Goal: Task Accomplishment & Management: Manage account settings

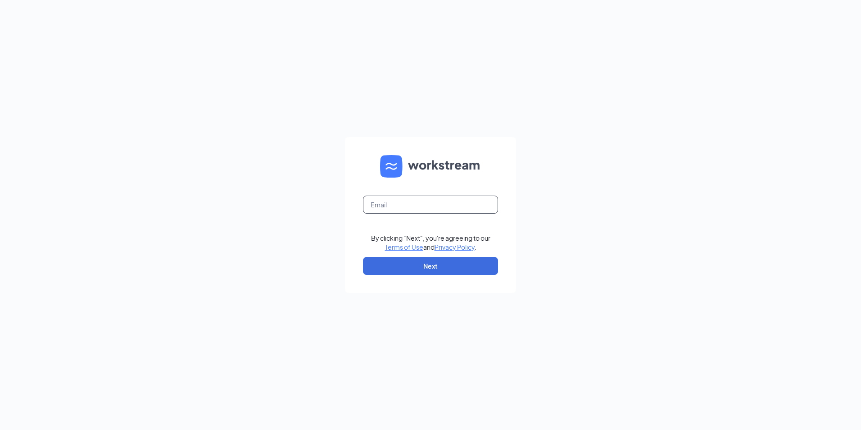
click at [407, 206] on input "text" at bounding box center [430, 205] width 135 height 18
type input "darincummings@georgiafoodsllc.com"
click at [412, 267] on button "Next" at bounding box center [430, 266] width 135 height 18
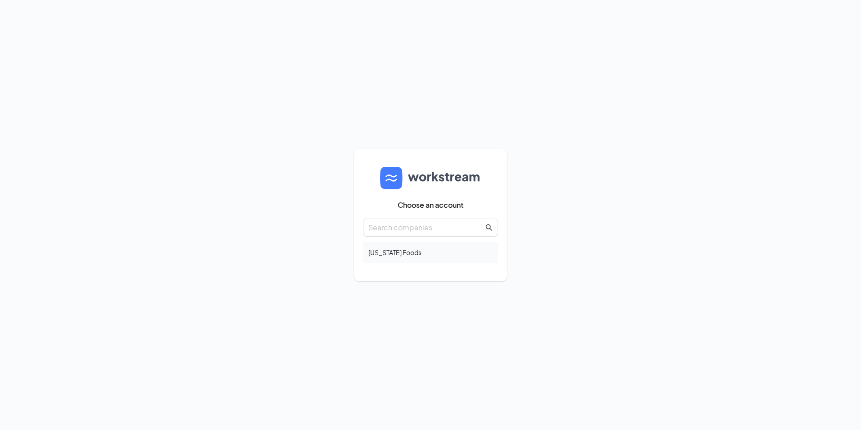
click at [403, 251] on div "Georgia Foods" at bounding box center [430, 252] width 135 height 21
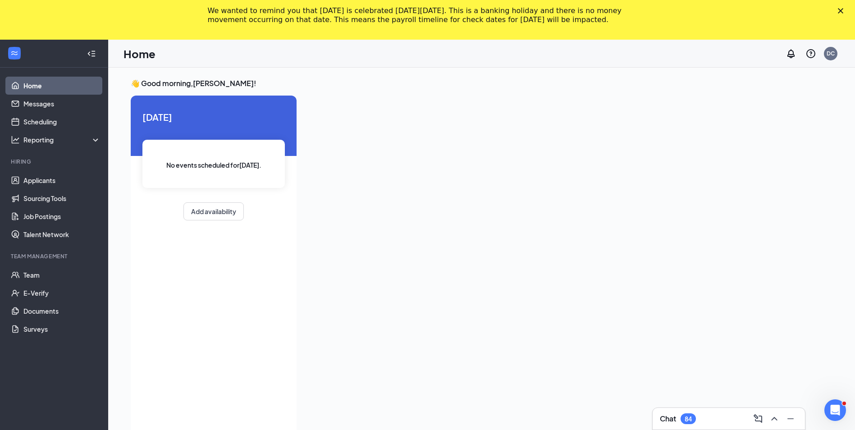
click at [843, 11] on polygon "Close" at bounding box center [840, 10] width 5 height 5
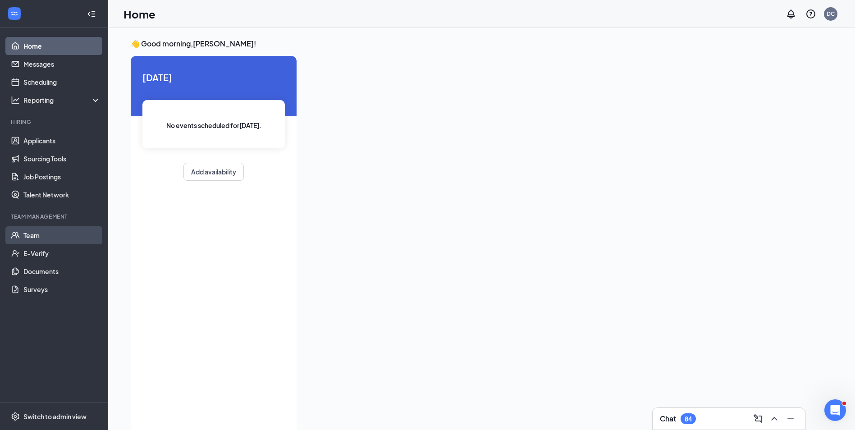
click at [33, 233] on link "Team" at bounding box center [61, 235] width 77 height 18
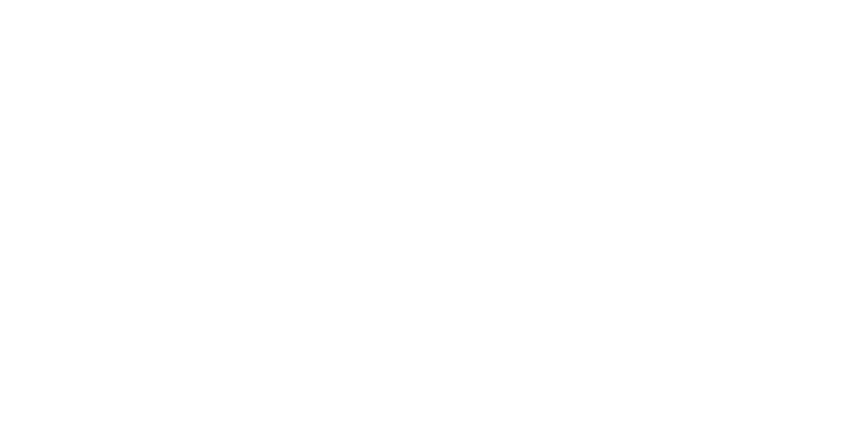
click at [40, 141] on body at bounding box center [430, 215] width 861 height 430
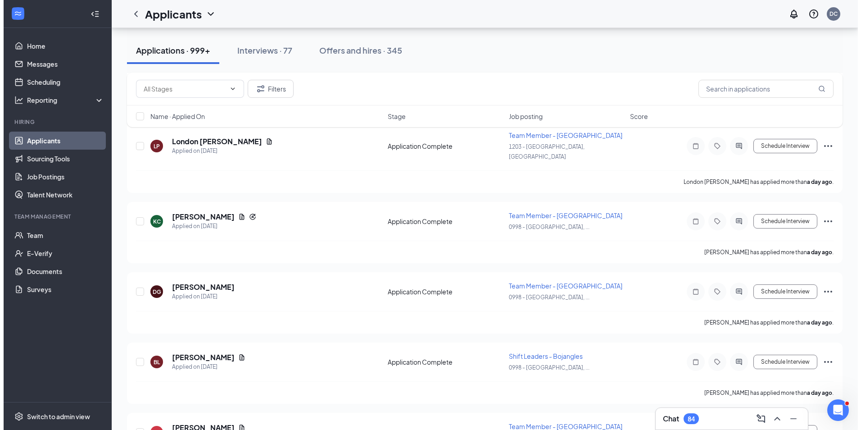
scroll to position [3621, 0]
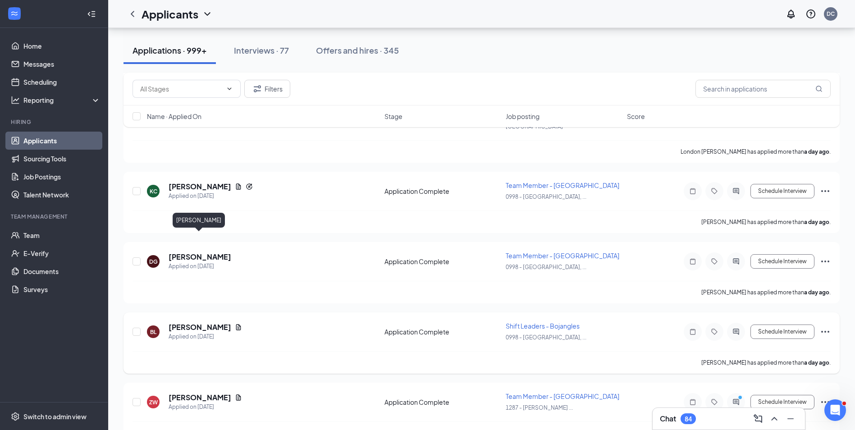
click at [205, 322] on h5 "[PERSON_NAME]" at bounding box center [199, 327] width 63 height 10
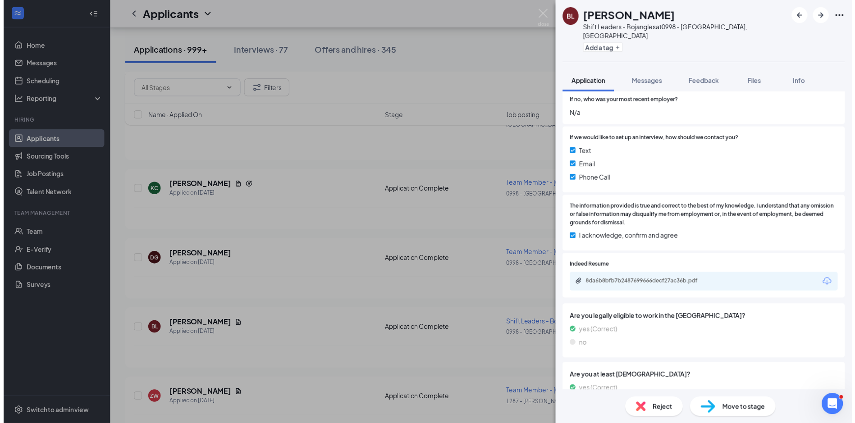
scroll to position [717, 0]
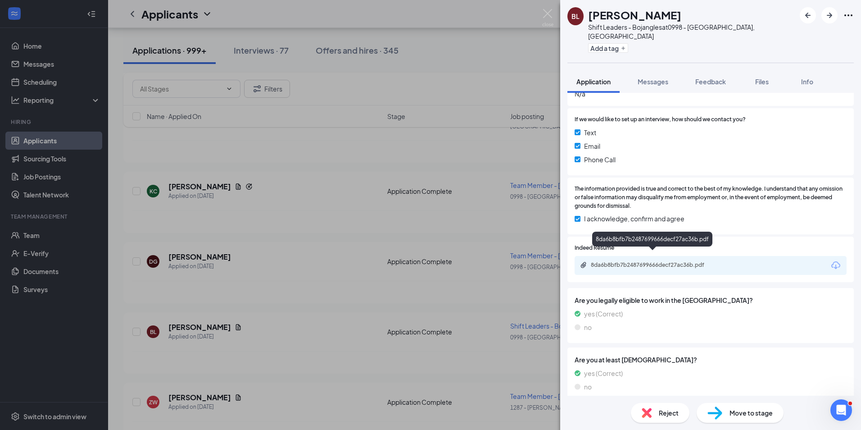
click at [669, 261] on div "8da6b8bfb7b2487699666decf27ac36b.pdf" at bounding box center [654, 264] width 126 height 7
click at [322, 228] on div "BL [PERSON_NAME] Shift Leaders - Bojangles at 0998 - [GEOGRAPHIC_DATA], [GEOGRA…" at bounding box center [430, 215] width 861 height 430
click at [457, 351] on div "[PERSON_NAME] has applied more than a day ago ." at bounding box center [484, 362] width 705 height 23
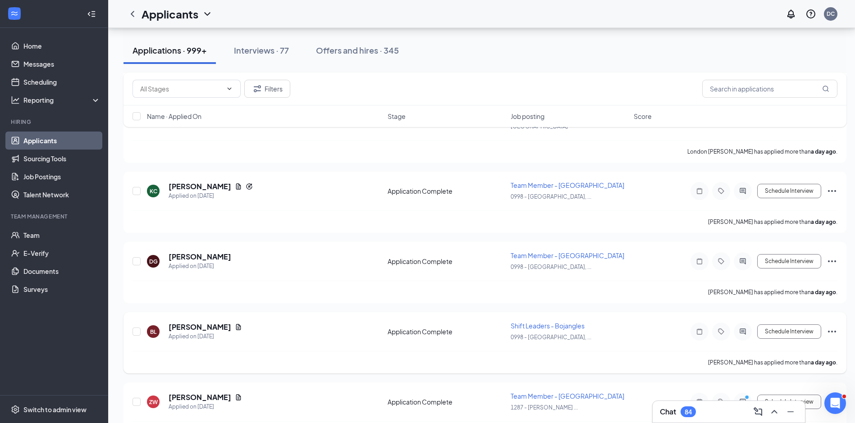
click at [541, 322] on span "Shift Leaders - Bojangles" at bounding box center [547, 326] width 74 height 8
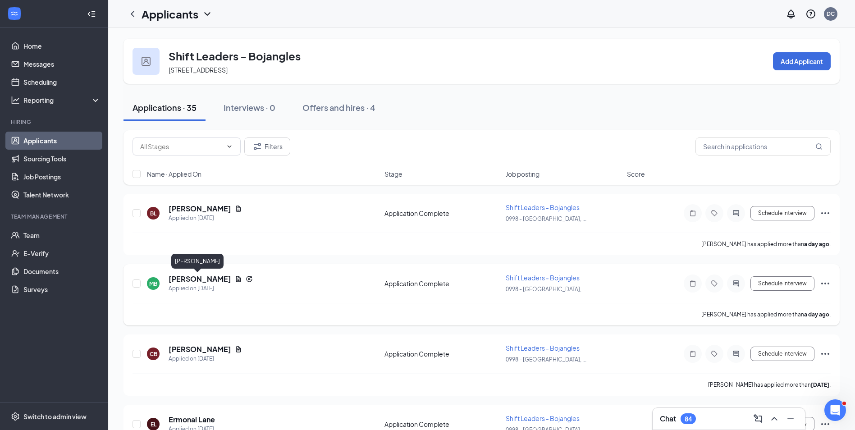
click at [197, 278] on h5 "[PERSON_NAME]" at bounding box center [199, 279] width 63 height 10
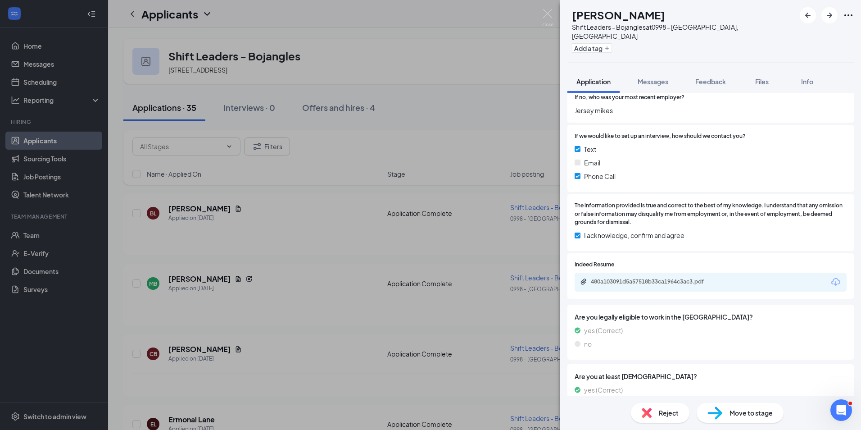
scroll to position [756, 0]
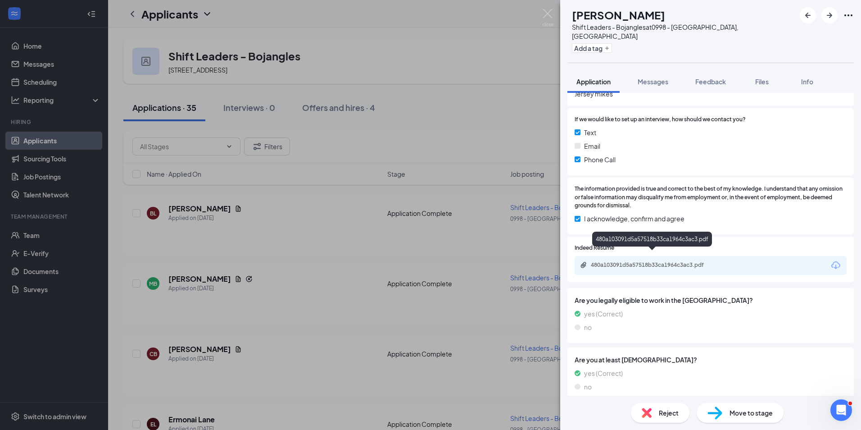
click at [708, 261] on div "480a103091d5a57518b33ca1964c3ac3.pdf" at bounding box center [654, 264] width 126 height 7
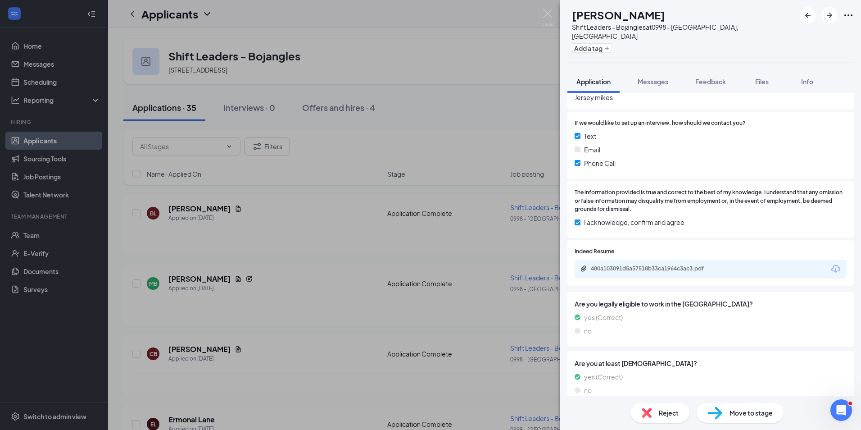
click at [309, 290] on div "MB [PERSON_NAME] Shift Leaders - Bojangles at 0998 - [GEOGRAPHIC_DATA], [GEOGRA…" at bounding box center [430, 215] width 861 height 430
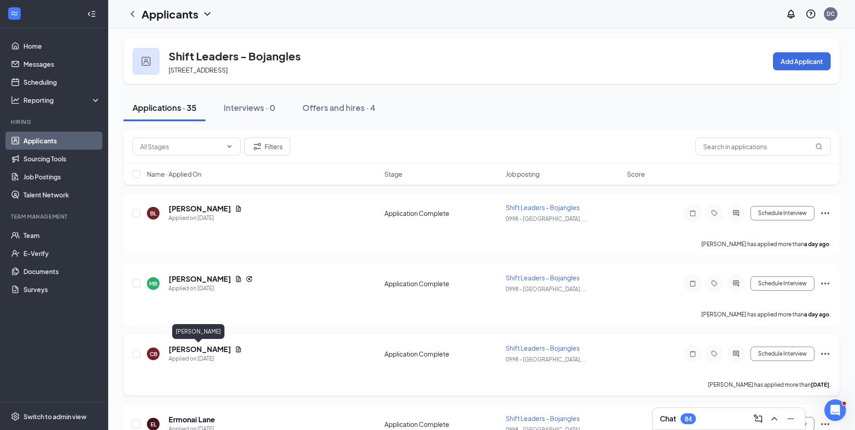
click at [205, 347] on h5 "[PERSON_NAME]" at bounding box center [199, 349] width 63 height 10
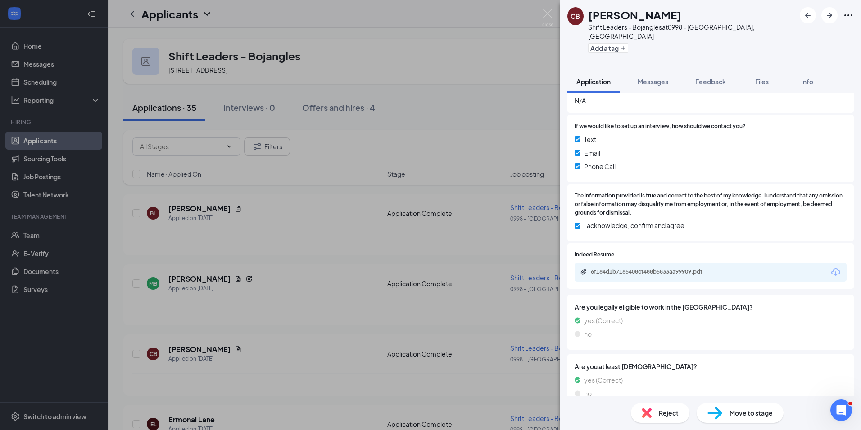
scroll to position [692, 0]
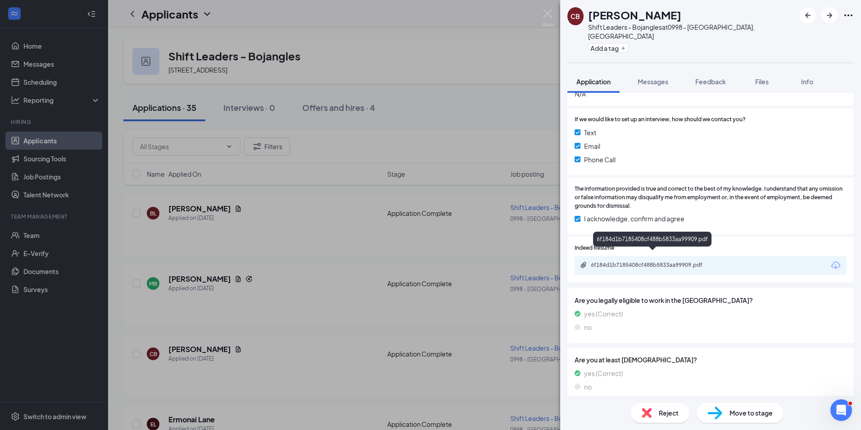
click at [688, 261] on div "6f184d1b7185408cf488b5833aa99909.pdf" at bounding box center [654, 264] width 126 height 7
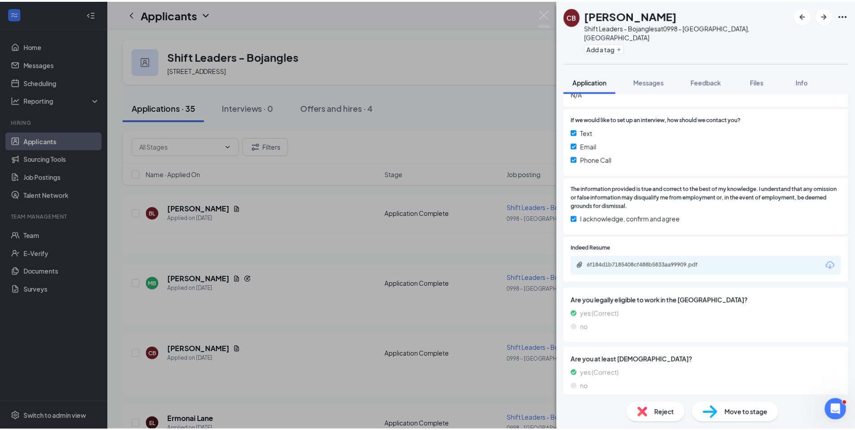
scroll to position [688, 0]
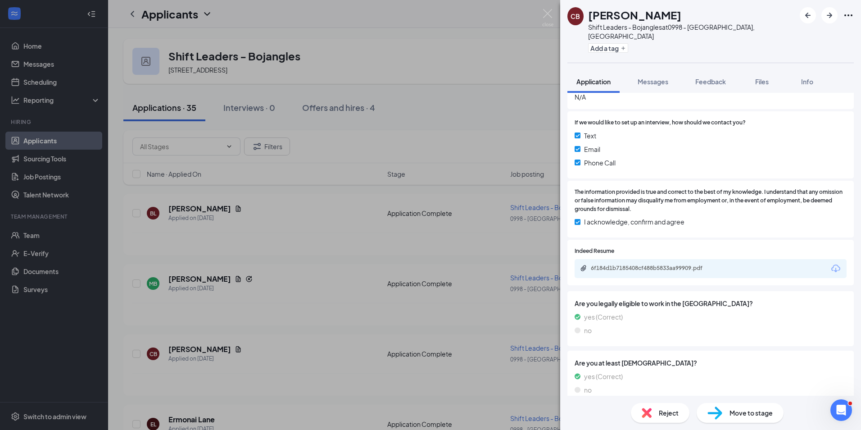
click at [494, 254] on div "[PERSON_NAME] Shift Leaders - Bojangles at 0998 - [GEOGRAPHIC_DATA], [GEOGRAPHI…" at bounding box center [430, 215] width 861 height 430
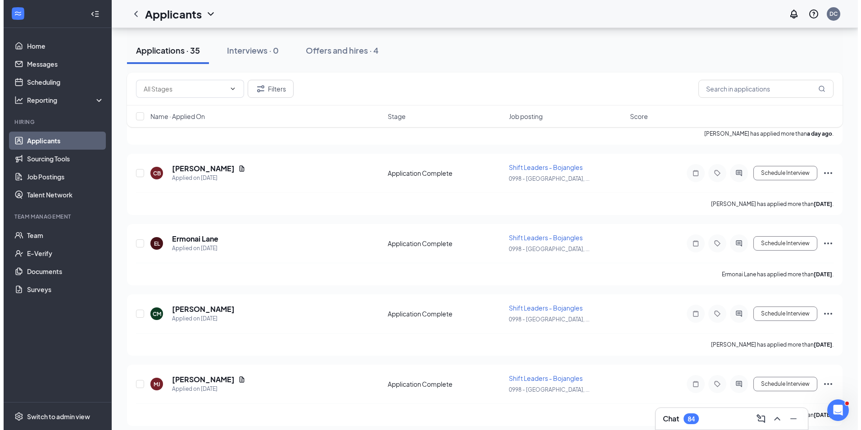
scroll to position [192, 0]
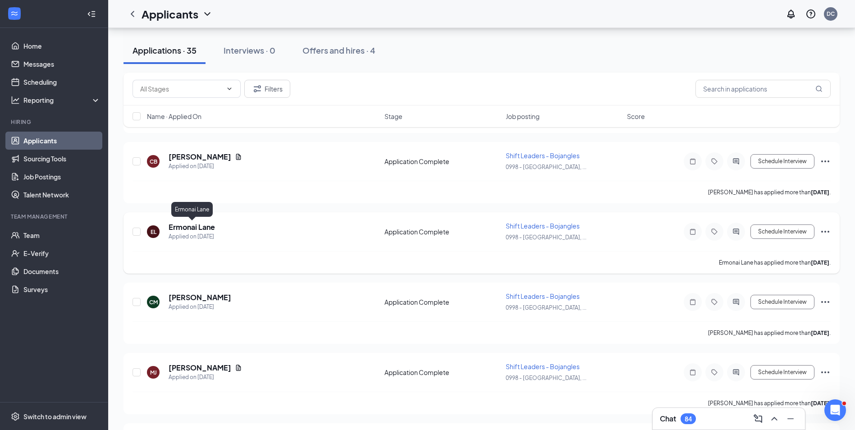
click at [202, 227] on h5 "Ermonai Lane" at bounding box center [191, 227] width 46 height 10
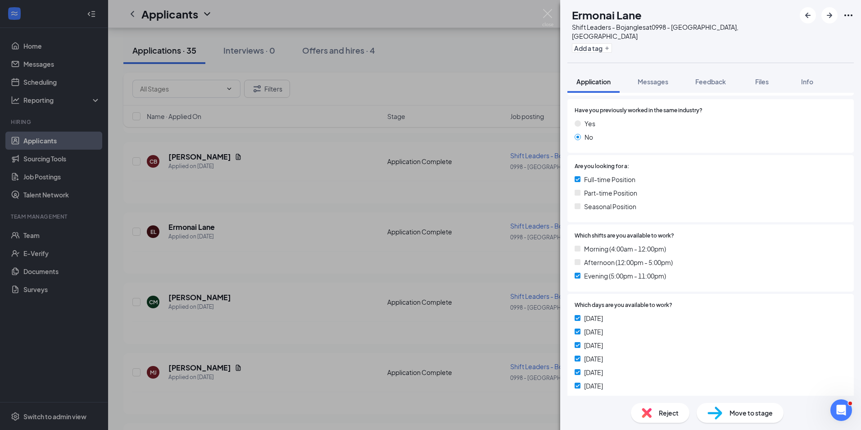
scroll to position [150, 0]
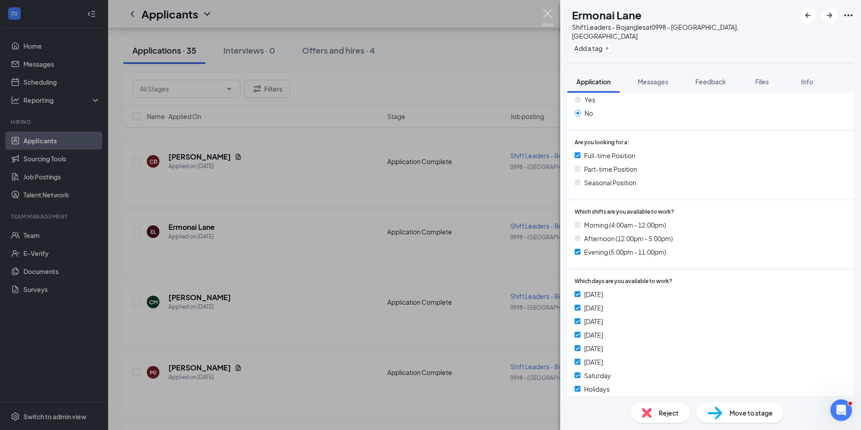
click at [546, 13] on img at bounding box center [547, 18] width 11 height 18
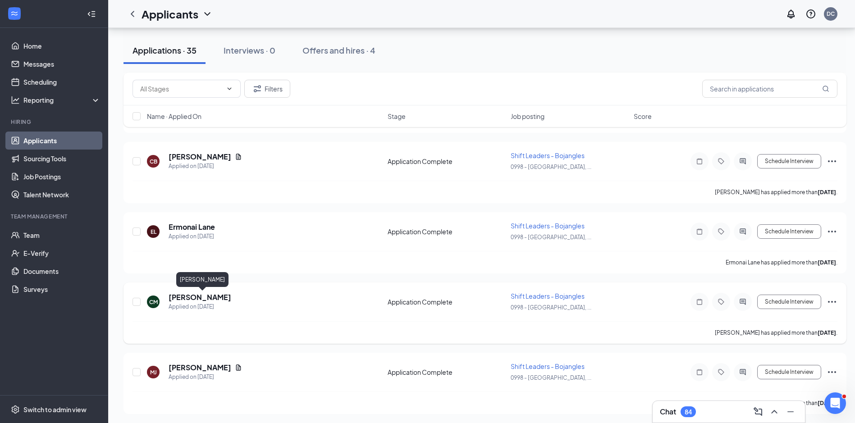
click at [220, 299] on h5 "[PERSON_NAME]" at bounding box center [199, 297] width 63 height 10
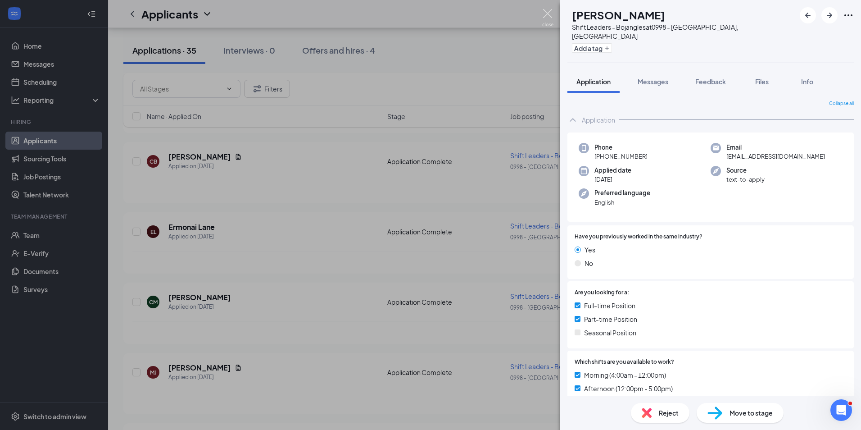
click at [546, 17] on img at bounding box center [547, 18] width 11 height 18
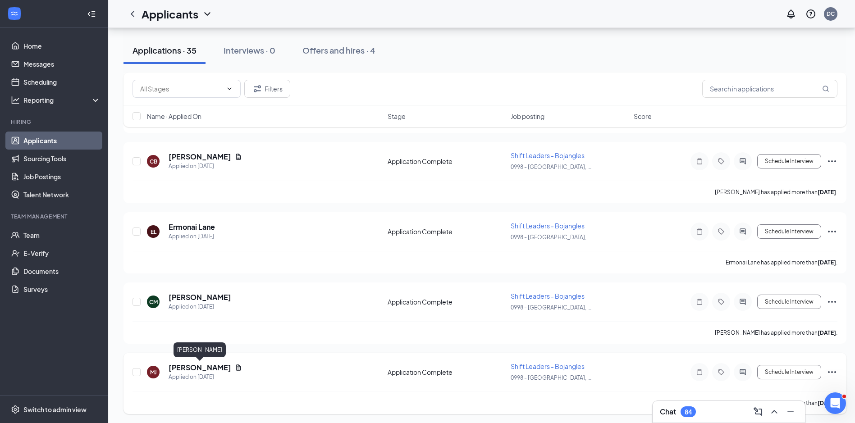
click at [216, 365] on h5 "[PERSON_NAME]" at bounding box center [199, 368] width 63 height 10
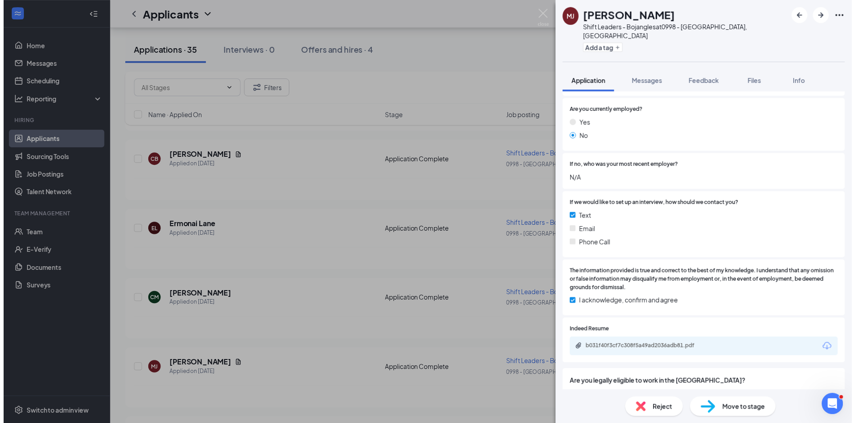
scroll to position [678, 0]
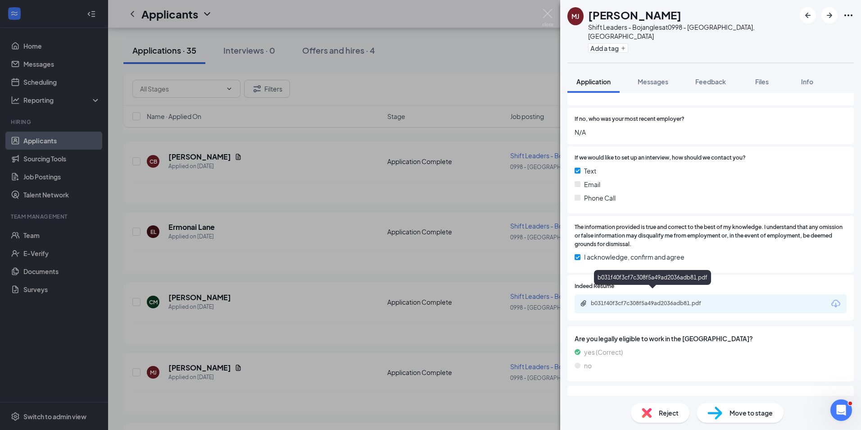
click at [700, 300] on div "b031f40f3cf7c308f5a49ad2036adb81.pdf" at bounding box center [654, 303] width 126 height 7
click at [316, 247] on div "[PERSON_NAME] Shift Leaders - Bojangles at 0998 - [GEOGRAPHIC_DATA], [GEOGRAPHI…" at bounding box center [430, 215] width 861 height 430
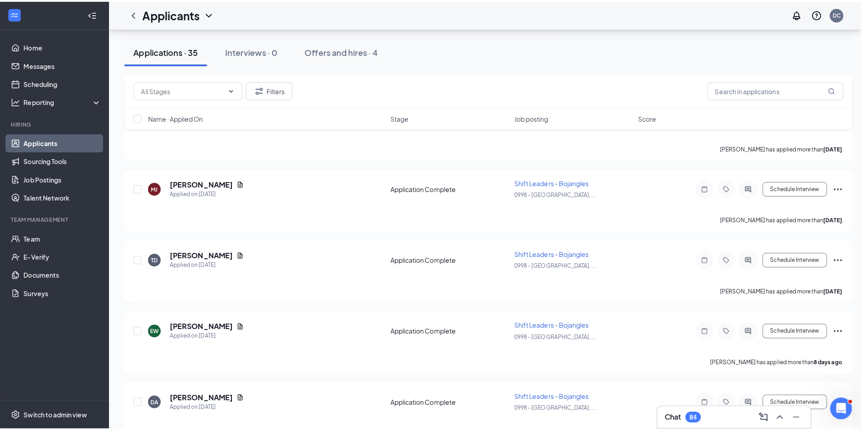
scroll to position [414, 0]
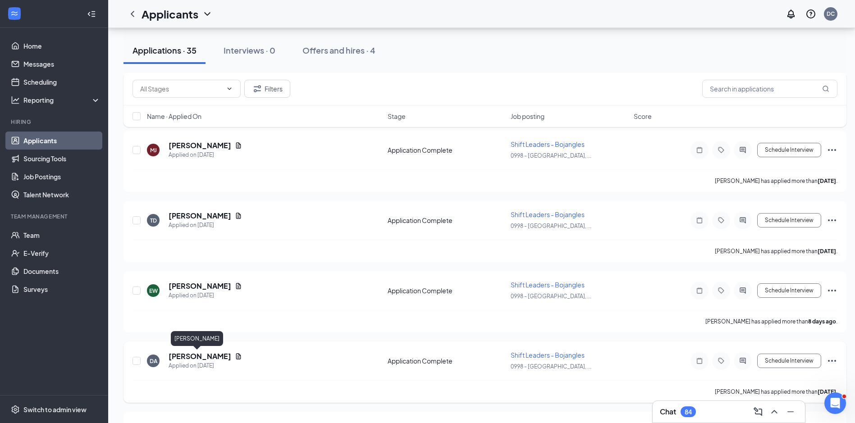
click at [191, 359] on h5 "[PERSON_NAME]" at bounding box center [199, 356] width 63 height 10
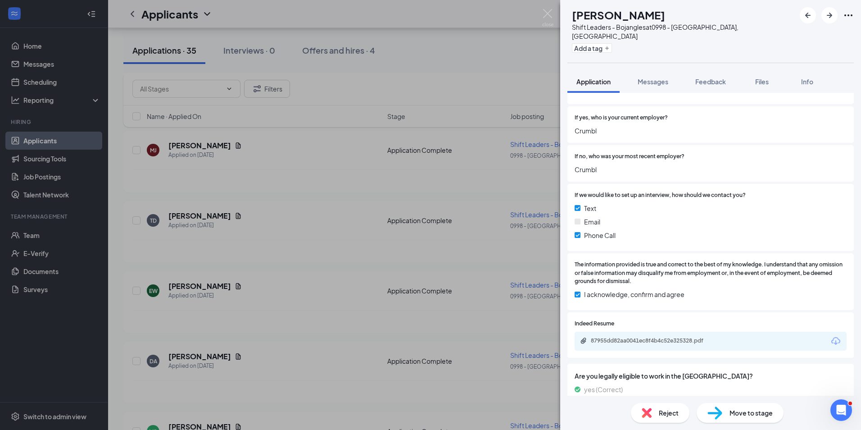
scroll to position [697, 0]
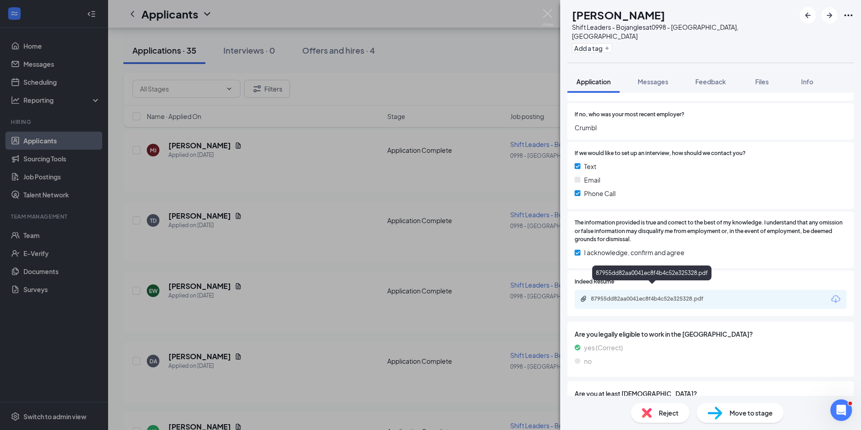
click at [694, 295] on div "87955dd82aa0041ec8f4b4c52e325328.pdf" at bounding box center [654, 298] width 126 height 7
click at [191, 217] on div "DA [PERSON_NAME] Shift Leaders - Bojangles at 0998 - [GEOGRAPHIC_DATA], [GEOGRA…" at bounding box center [430, 215] width 861 height 430
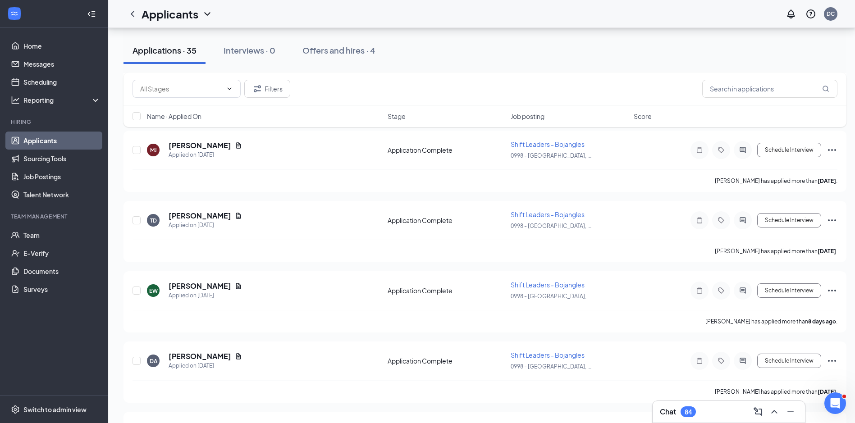
click at [191, 217] on h5 "[PERSON_NAME]" at bounding box center [199, 216] width 63 height 10
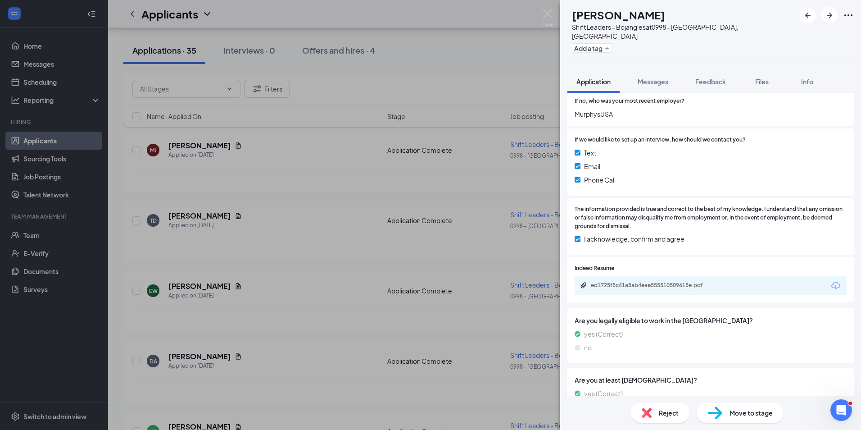
scroll to position [709, 0]
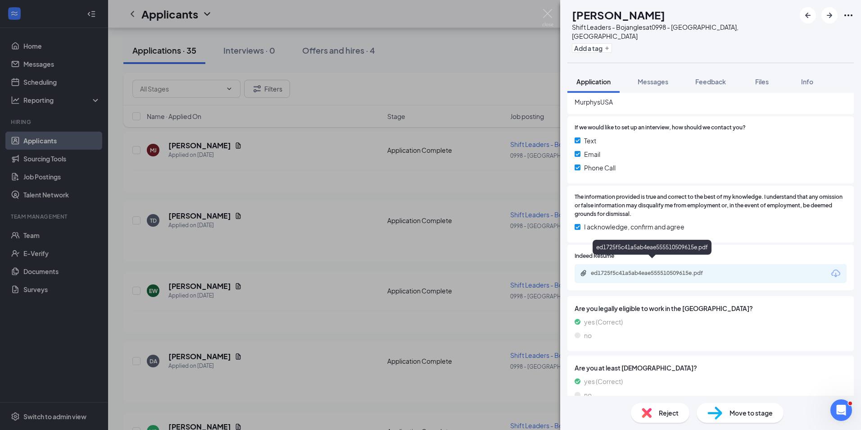
click at [687, 269] on div "ed1725f5c41a5ab4eae555510509615e.pdf" at bounding box center [654, 272] width 126 height 7
click at [275, 273] on div "TD [PERSON_NAME] Shift Leaders - Bojangles at 0998 - [GEOGRAPHIC_DATA], [GEOGRA…" at bounding box center [430, 215] width 861 height 430
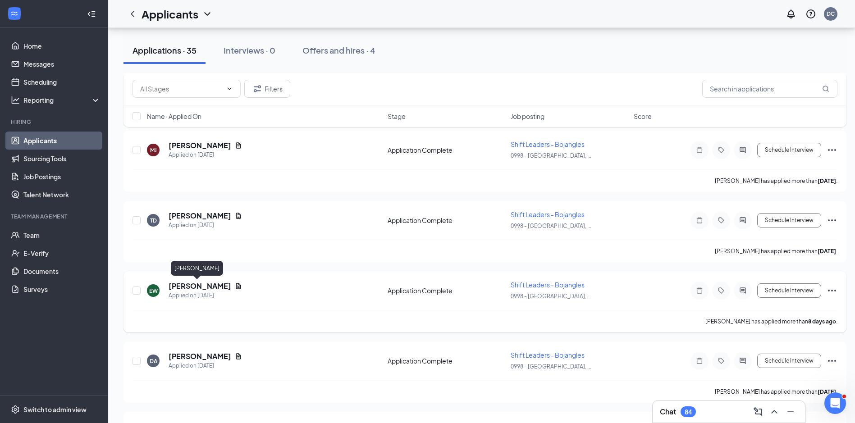
click at [196, 285] on h5 "[PERSON_NAME]" at bounding box center [199, 286] width 63 height 10
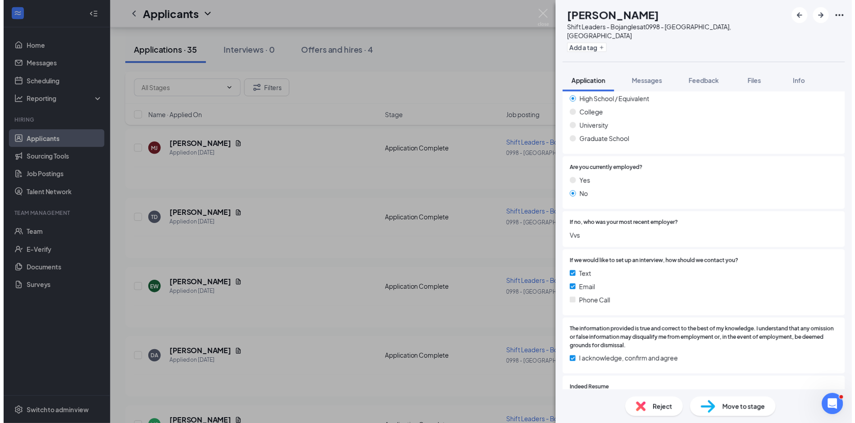
scroll to position [559, 0]
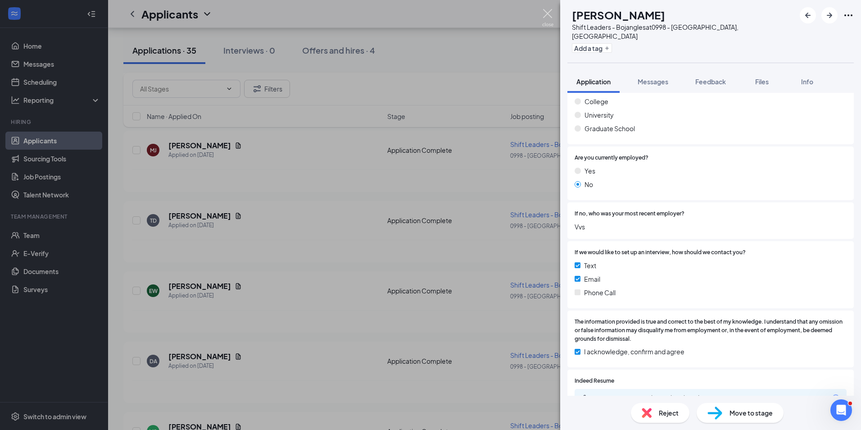
click at [546, 10] on img at bounding box center [547, 18] width 11 height 18
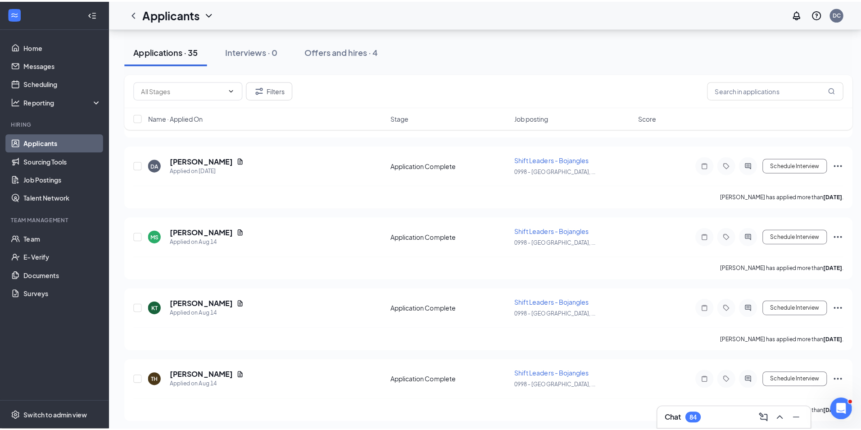
scroll to position [613, 0]
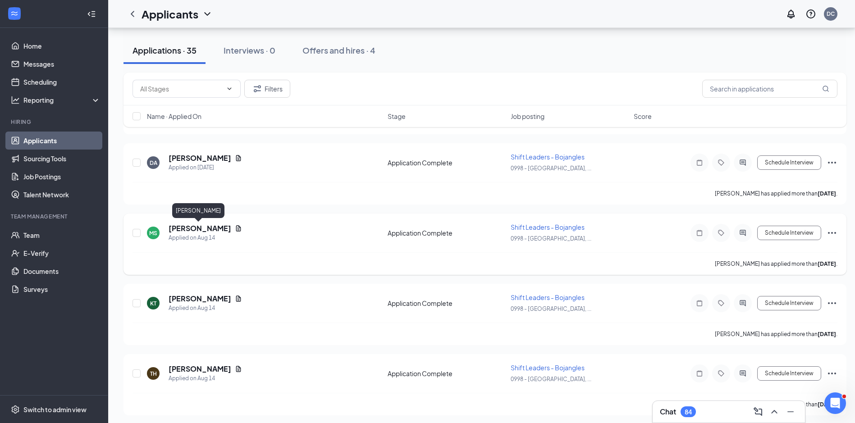
click at [200, 225] on h5 "[PERSON_NAME]" at bounding box center [199, 228] width 63 height 10
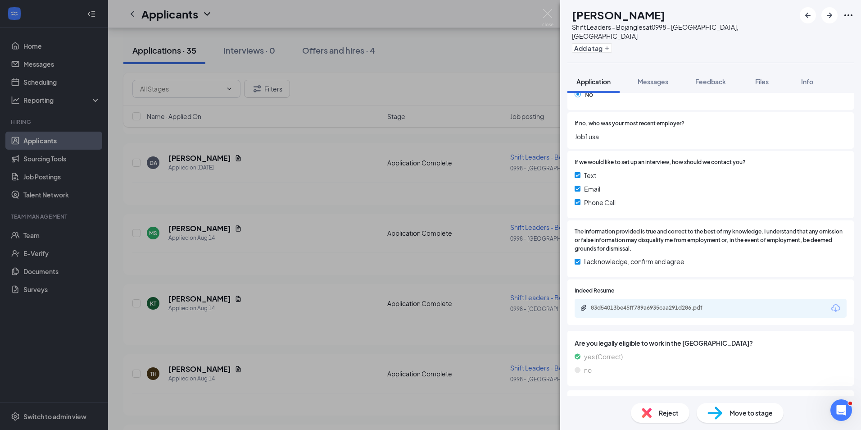
scroll to position [685, 0]
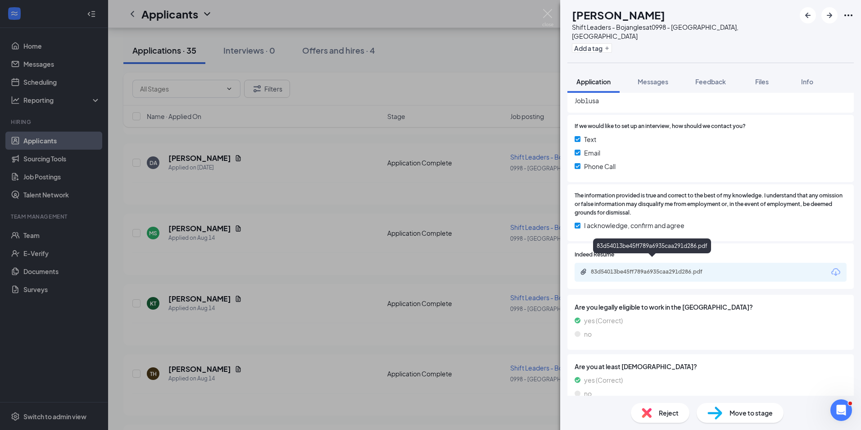
click at [693, 268] on div "83d54013be45ff789a6935caa291d286.pdf" at bounding box center [654, 271] width 126 height 7
click at [492, 340] on div "[PERSON_NAME] Shift Leaders - Bojangles at 0998 - [GEOGRAPHIC_DATA], [GEOGRAPHI…" at bounding box center [430, 215] width 861 height 430
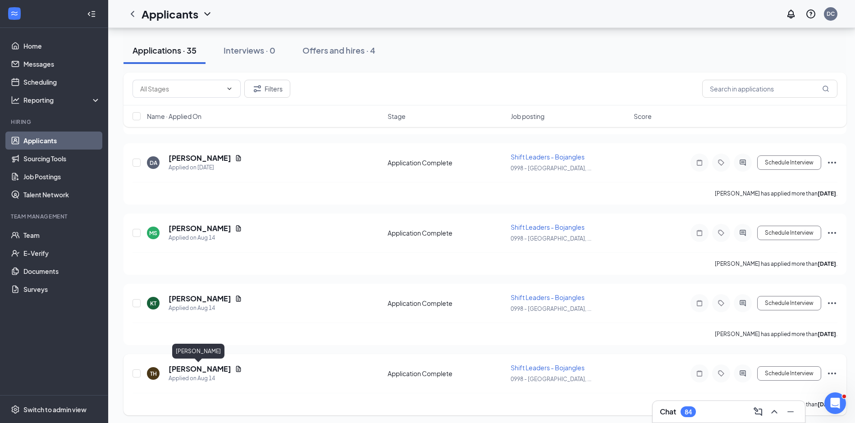
click at [202, 368] on h5 "[PERSON_NAME]" at bounding box center [199, 369] width 63 height 10
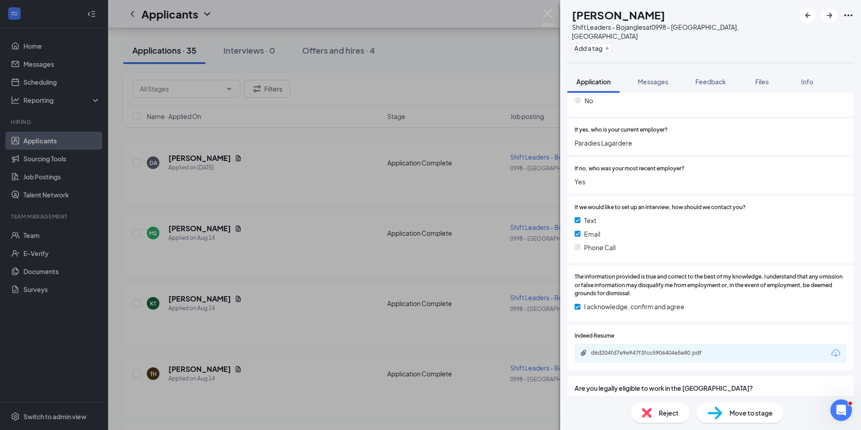
scroll to position [684, 0]
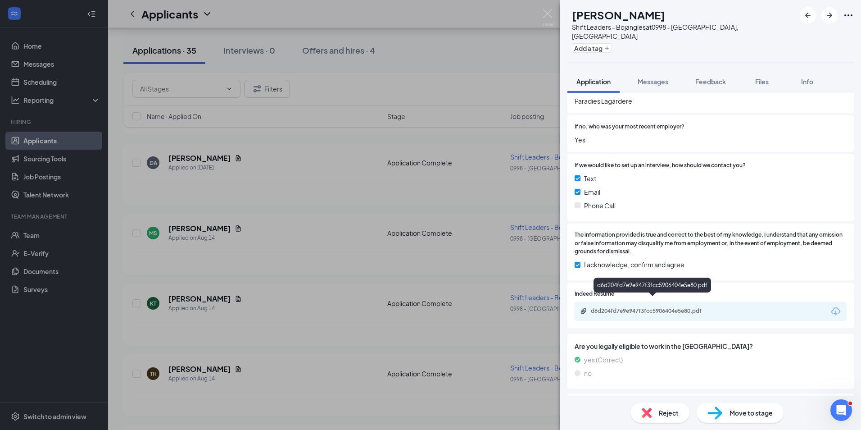
click at [701, 307] on div "d6d204fd7e9e947f3fcc5906404e5e80.pdf" at bounding box center [654, 310] width 126 height 7
click at [332, 327] on div "TH T’[PERSON_NAME] Shift Leaders - Bojangles at 0998 - [GEOGRAPHIC_DATA], [GEOG…" at bounding box center [430, 215] width 861 height 430
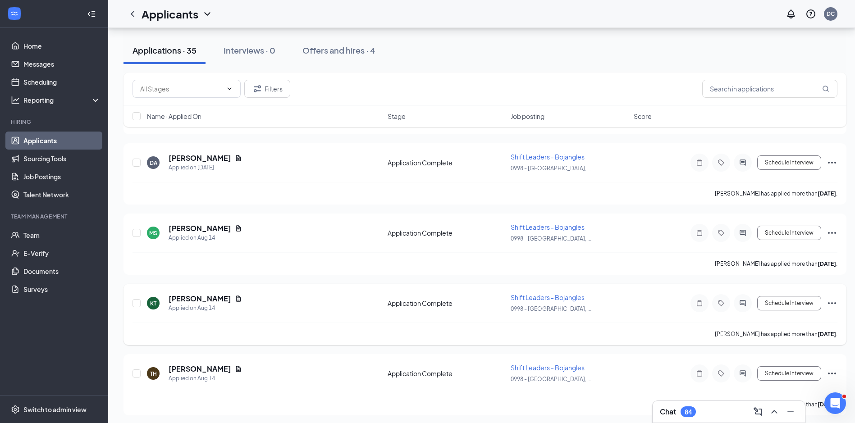
click at [222, 299] on h5 "[PERSON_NAME]" at bounding box center [199, 299] width 63 height 10
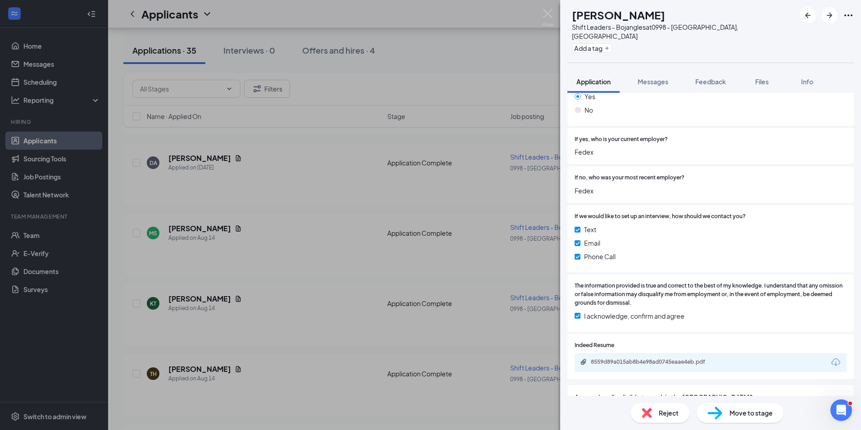
scroll to position [730, 0]
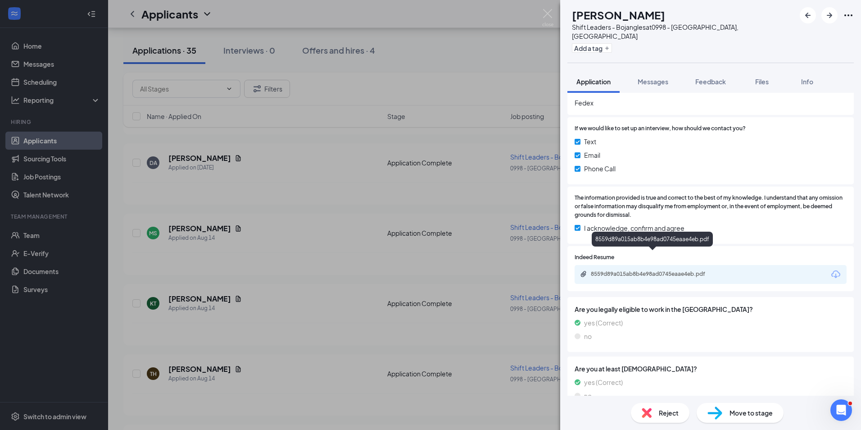
click at [703, 270] on div "8559d89a015ab8b4e98ad0745eaae4eb.pdf" at bounding box center [654, 273] width 126 height 7
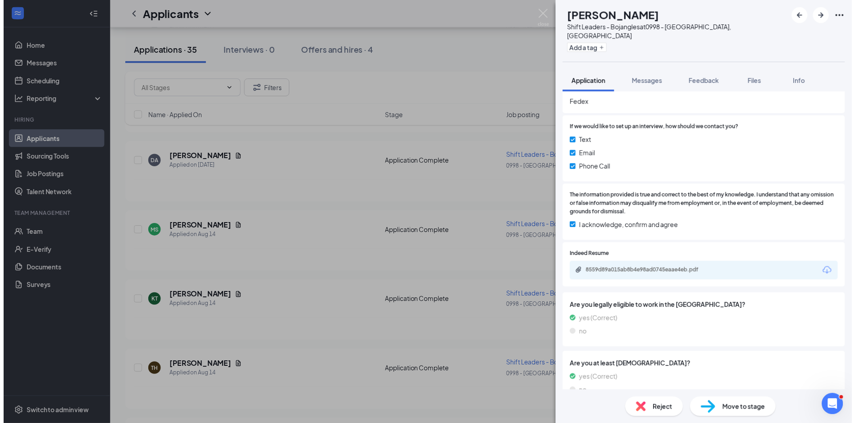
scroll to position [727, 0]
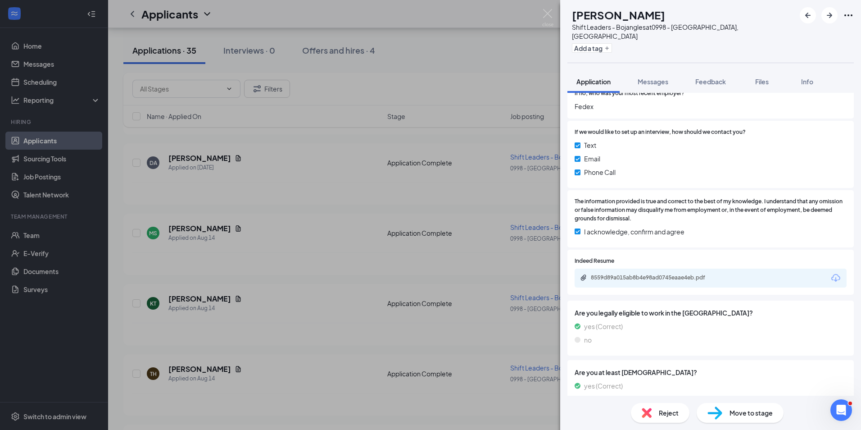
click at [410, 209] on div "KT Ke’[PERSON_NAME] Shift Leaders - Bojangles at 0998 - [GEOGRAPHIC_DATA], [GEO…" at bounding box center [430, 215] width 861 height 430
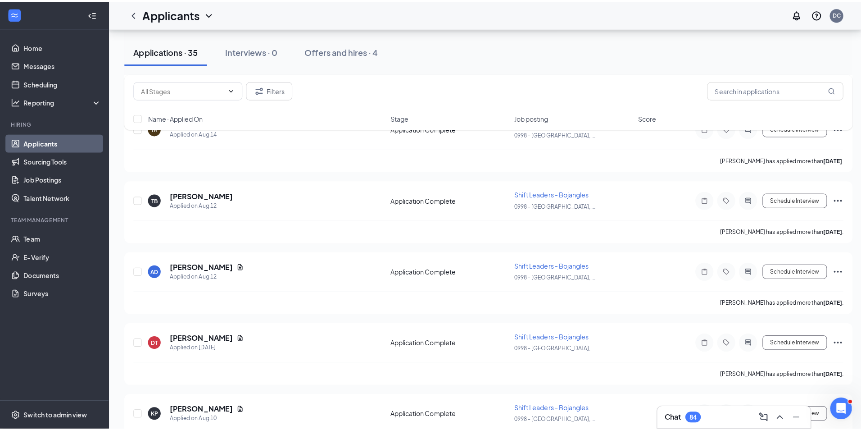
scroll to position [865, 0]
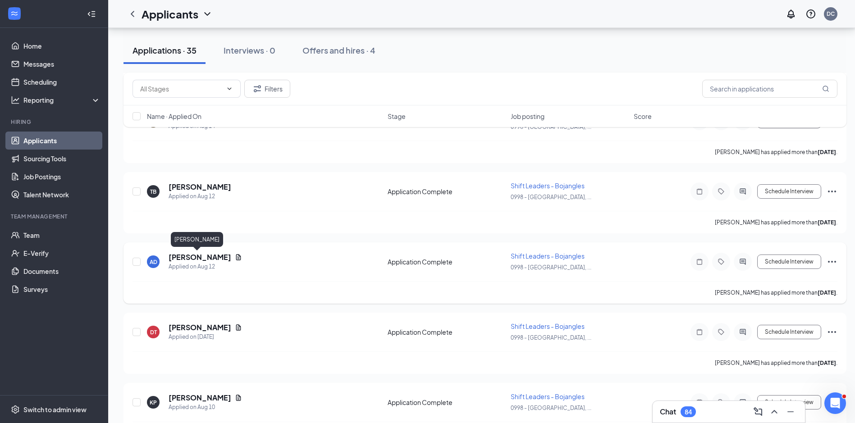
click at [193, 258] on h5 "[PERSON_NAME]" at bounding box center [199, 257] width 63 height 10
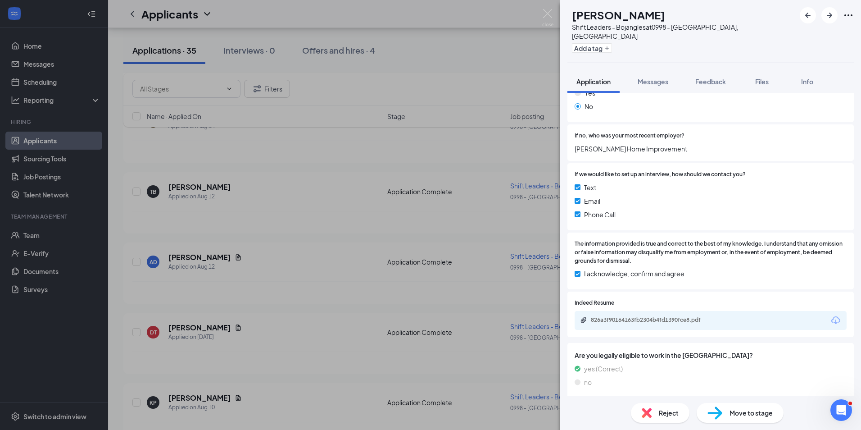
scroll to position [648, 0]
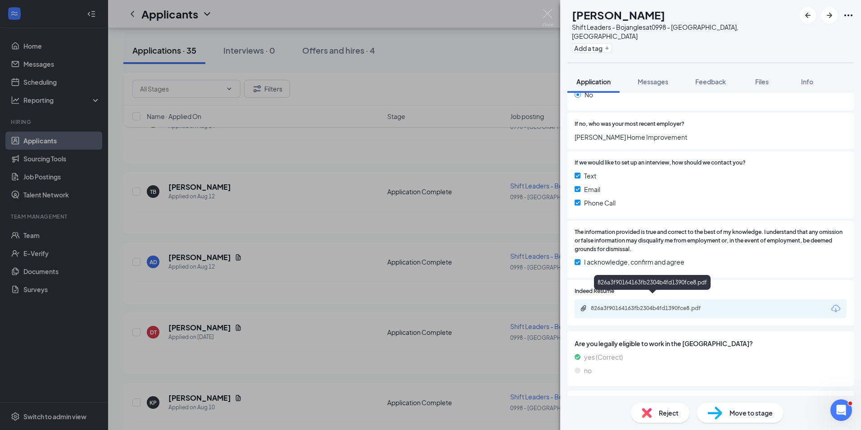
click at [692, 305] on div "826a3f90164163fb2304b4fd1390fce8.pdf" at bounding box center [654, 308] width 126 height 7
click at [269, 314] on div "AD [PERSON_NAME] Shift Leaders - Bojangles at 0998 - [GEOGRAPHIC_DATA], [GEOGRA…" at bounding box center [430, 215] width 861 height 430
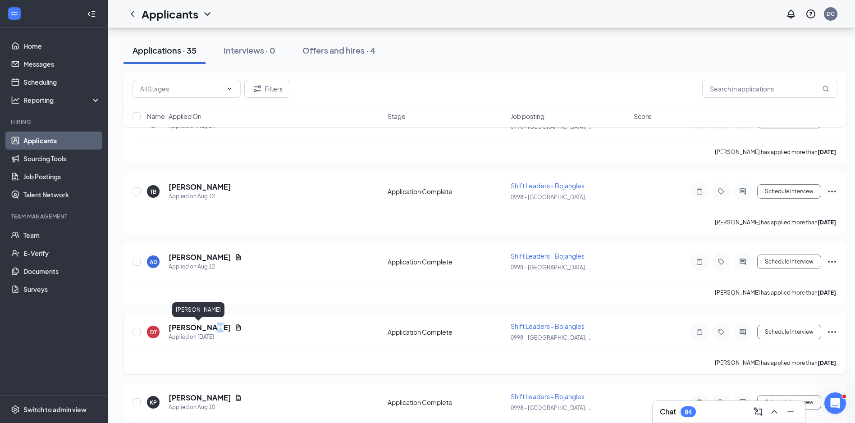
click at [208, 326] on h5 "[PERSON_NAME]" at bounding box center [199, 328] width 63 height 10
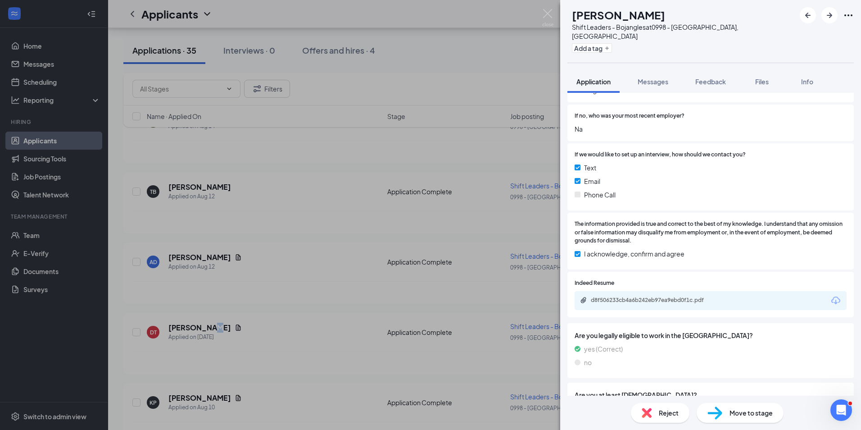
scroll to position [726, 0]
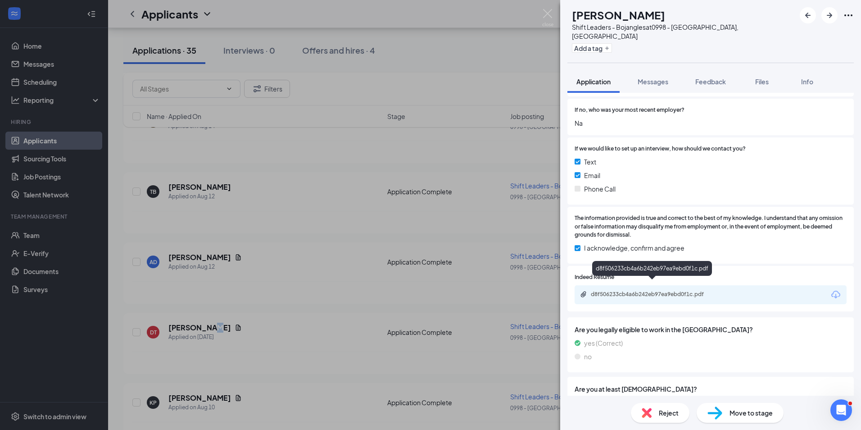
click at [670, 291] on div "d8f506233cb4a6b242eb97ea9ebd0f1c.pdf" at bounding box center [654, 294] width 126 height 7
click at [320, 241] on div "DT [PERSON_NAME] Shift Leaders - Bojangles at 0998 - [GEOGRAPHIC_DATA], [GEOGRA…" at bounding box center [430, 215] width 861 height 430
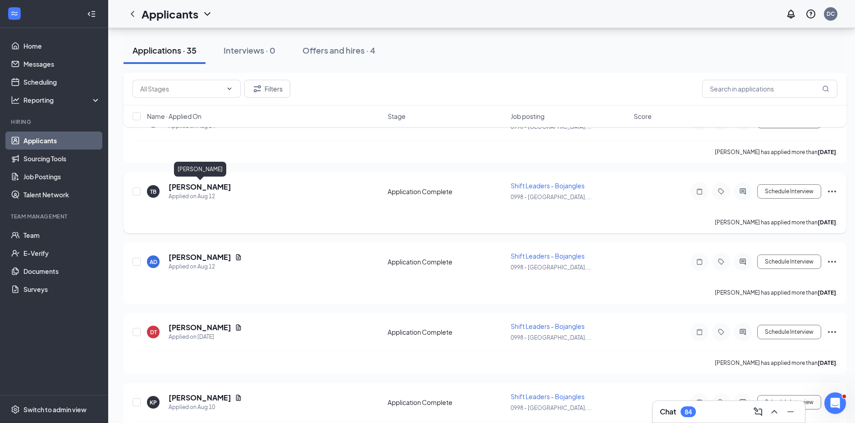
click at [225, 185] on h5 "[PERSON_NAME]" at bounding box center [199, 187] width 63 height 10
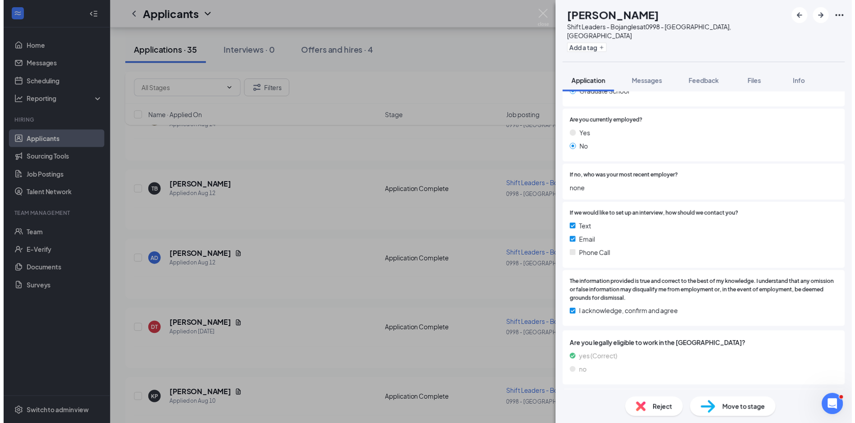
scroll to position [642, 0]
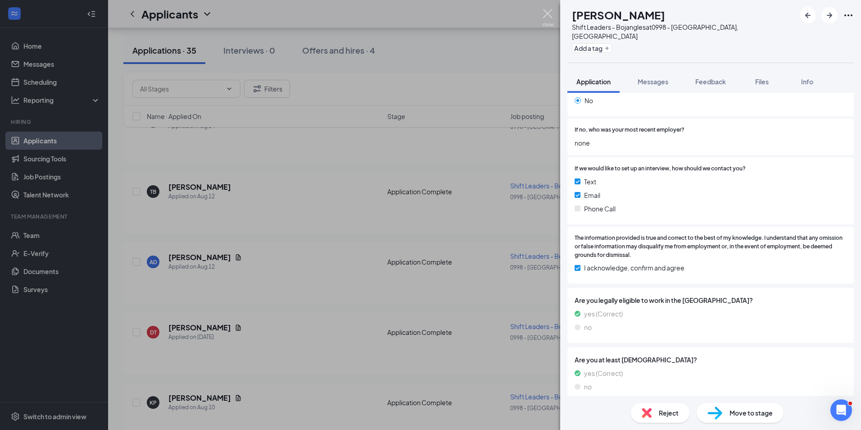
click at [550, 14] on img at bounding box center [547, 18] width 11 height 18
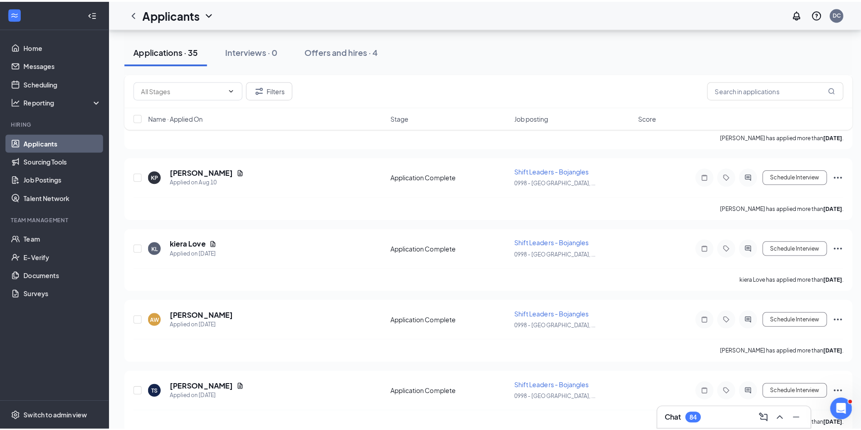
scroll to position [1099, 0]
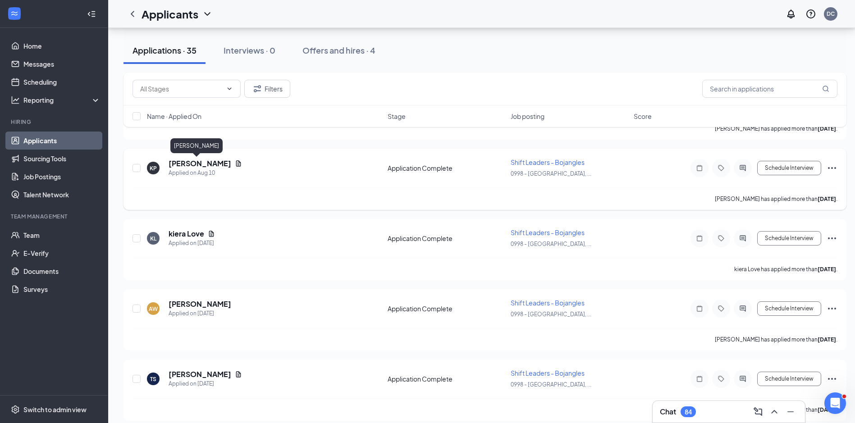
click at [190, 162] on h5 "[PERSON_NAME]" at bounding box center [199, 164] width 63 height 10
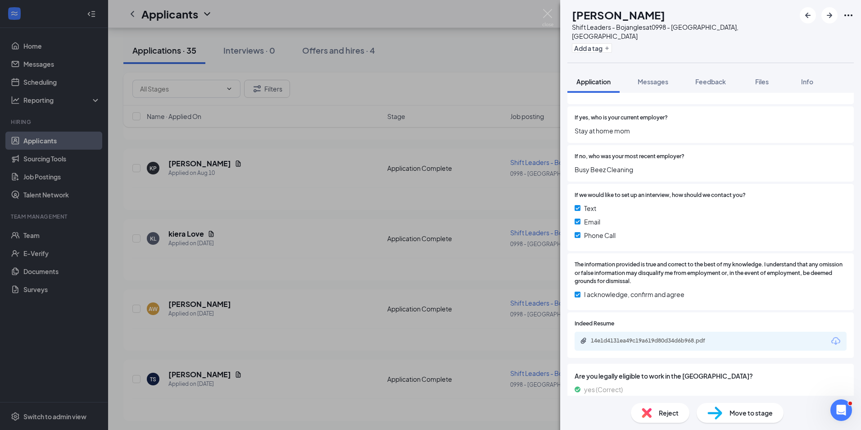
scroll to position [709, 0]
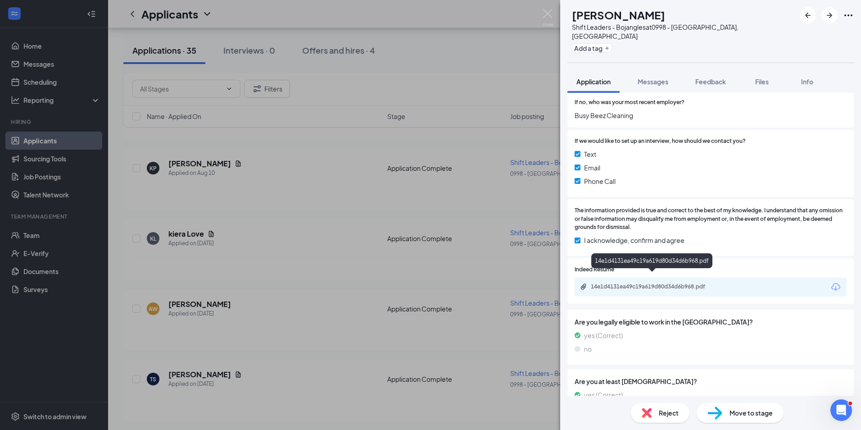
click at [700, 283] on div "14e1d4131ea49c19a619d80d34d6b968.pdf" at bounding box center [654, 286] width 126 height 7
click at [364, 247] on div "KP [PERSON_NAME] Shift Leaders - Bojangles at 0998 - [GEOGRAPHIC_DATA], [GEOGRA…" at bounding box center [430, 215] width 861 height 430
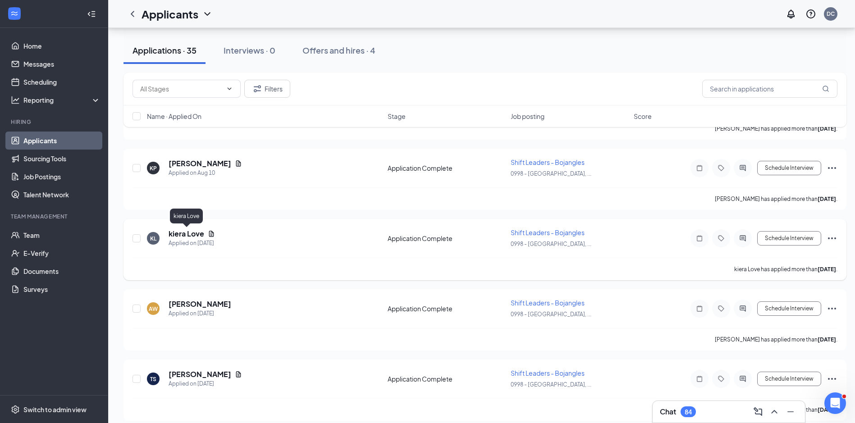
click at [186, 230] on h5 "kiera Love" at bounding box center [186, 234] width 36 height 10
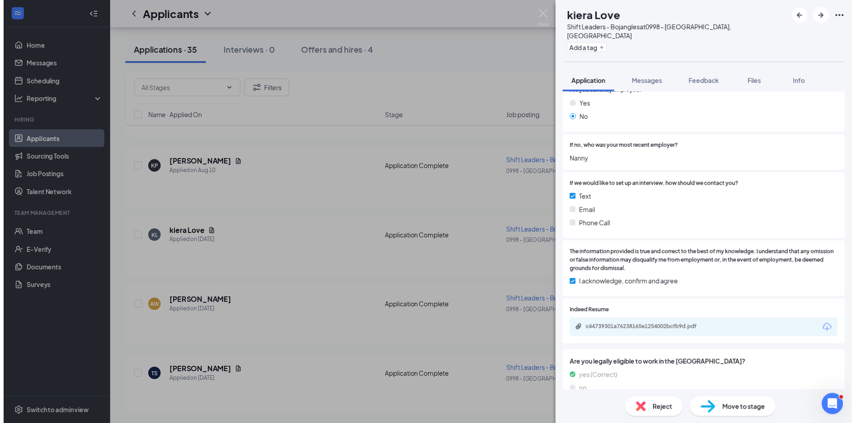
scroll to position [642, 0]
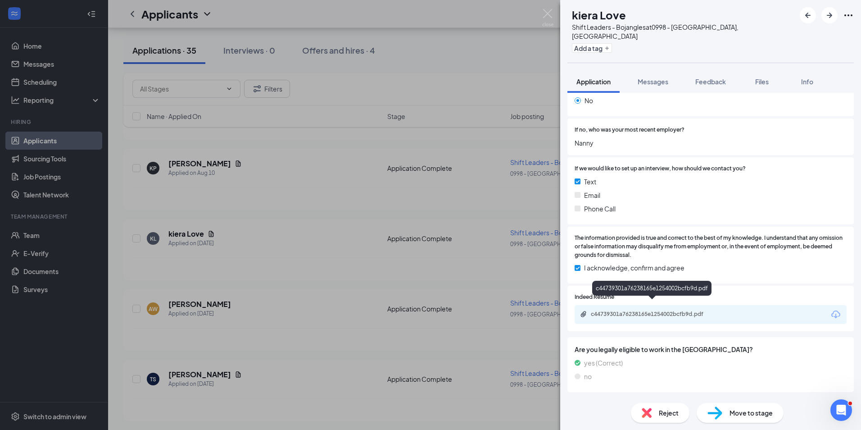
click at [706, 310] on div "c44739301a76238165e1254002bcfb9d.pdf" at bounding box center [654, 313] width 126 height 7
click at [546, 9] on img at bounding box center [547, 18] width 11 height 18
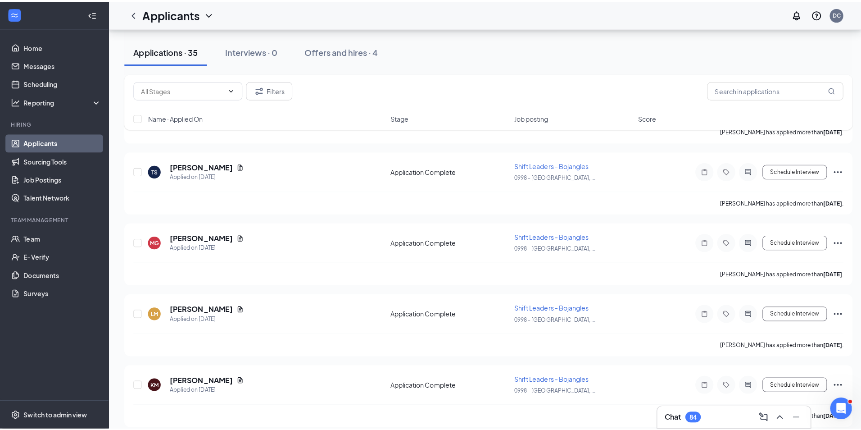
scroll to position [1339, 0]
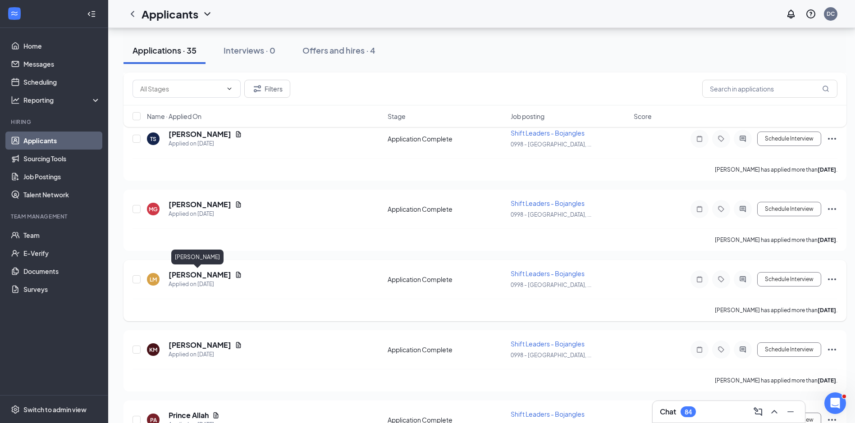
click at [193, 275] on h5 "[PERSON_NAME]" at bounding box center [199, 275] width 63 height 10
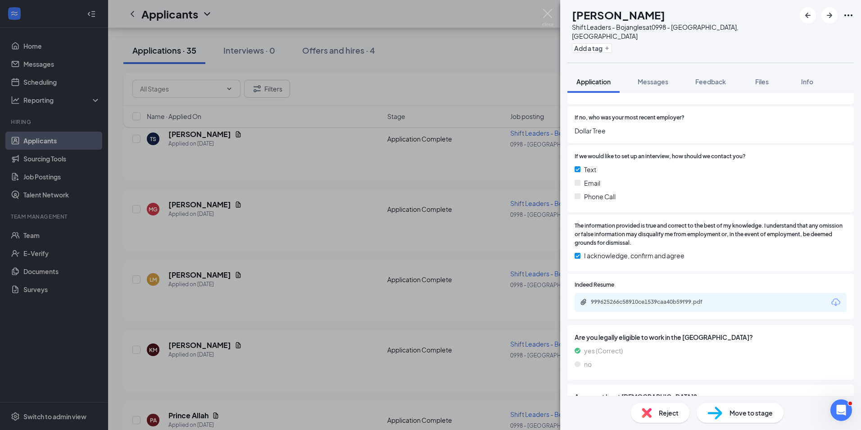
scroll to position [685, 0]
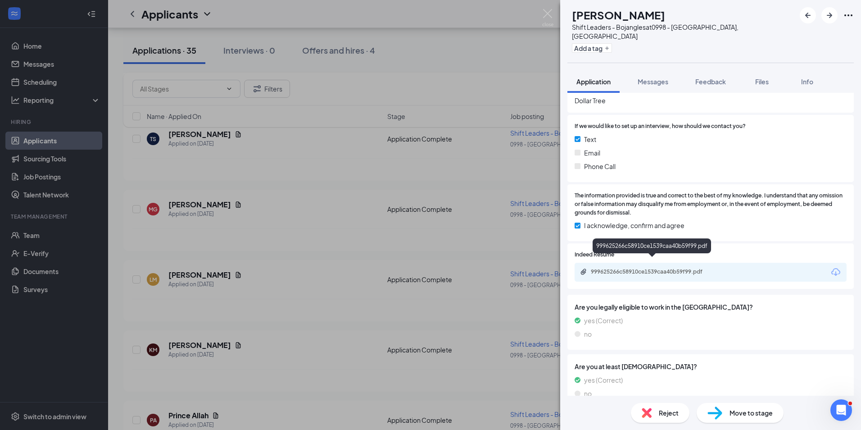
click at [697, 268] on div "999625266c58910ce1539caa40b59f99.pdf" at bounding box center [654, 271] width 126 height 7
click at [651, 77] on span "Messages" at bounding box center [653, 81] width 31 height 8
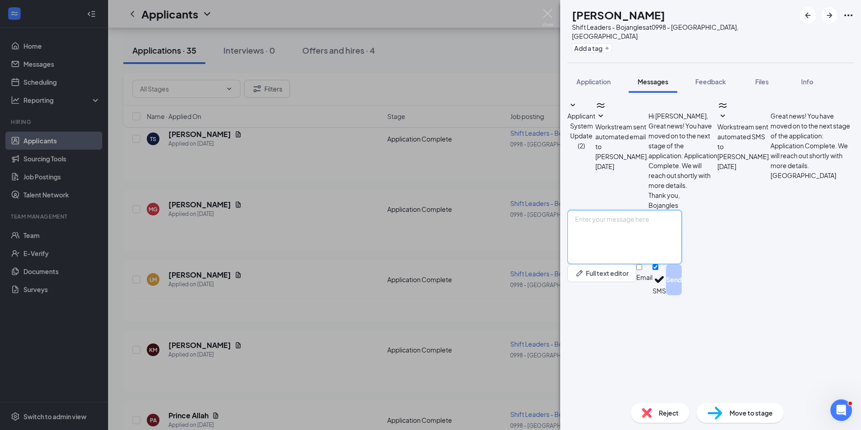
click at [632, 264] on textarea at bounding box center [625, 237] width 114 height 54
type textarea "Are you available for an interview this week?"
click at [682, 295] on button "Send" at bounding box center [674, 279] width 16 height 31
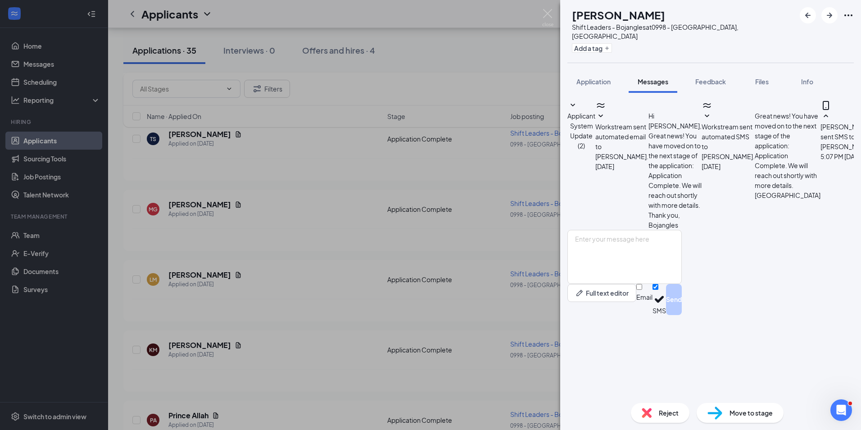
click at [496, 82] on div "LM [PERSON_NAME] Shift Leaders - Bojangles at 0998 - [GEOGRAPHIC_DATA], [GEOGRA…" at bounding box center [430, 215] width 861 height 430
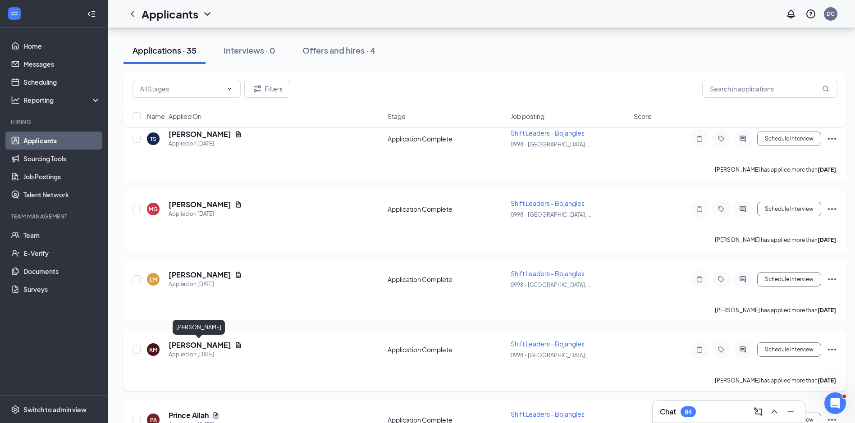
click at [198, 343] on h5 "[PERSON_NAME]" at bounding box center [199, 345] width 63 height 10
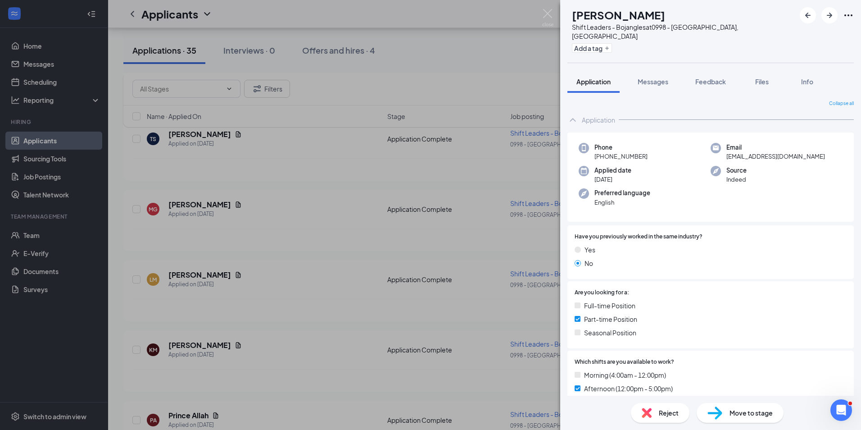
click at [317, 182] on div "KM [PERSON_NAME] Shift Leaders - Bojangles at 0998 - [GEOGRAPHIC_DATA], [GEOGRA…" at bounding box center [430, 215] width 861 height 430
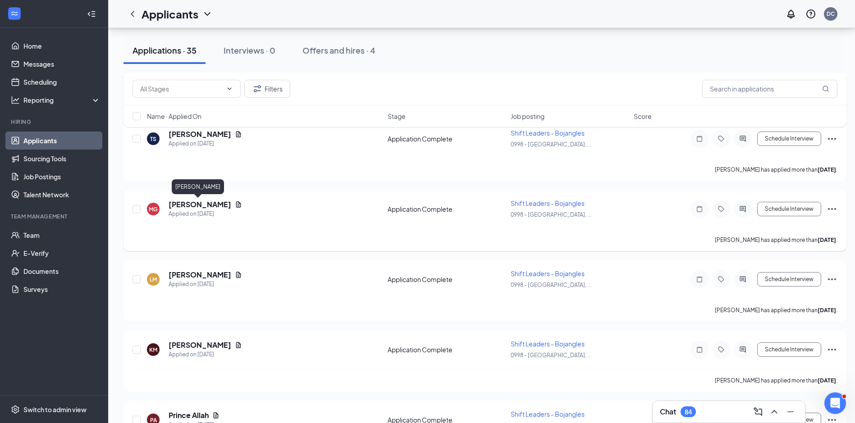
click at [201, 204] on h5 "[PERSON_NAME]" at bounding box center [199, 205] width 63 height 10
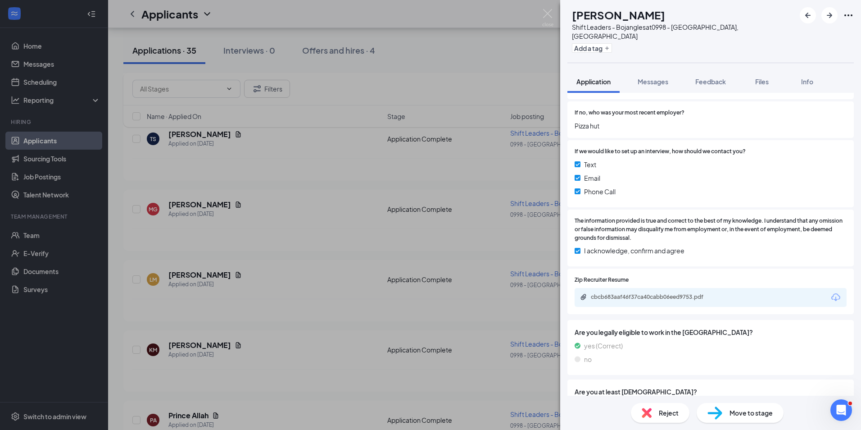
scroll to position [717, 0]
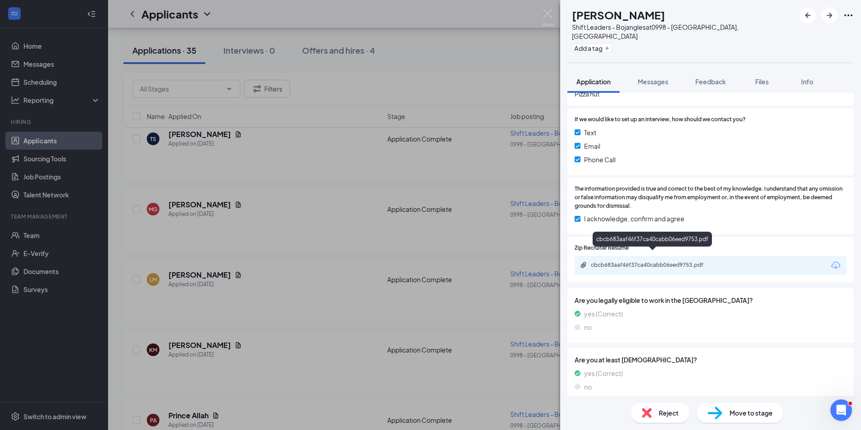
click at [699, 261] on div "cbcb683aaf46f37ca40cabb06eed9753.pdf" at bounding box center [654, 264] width 126 height 7
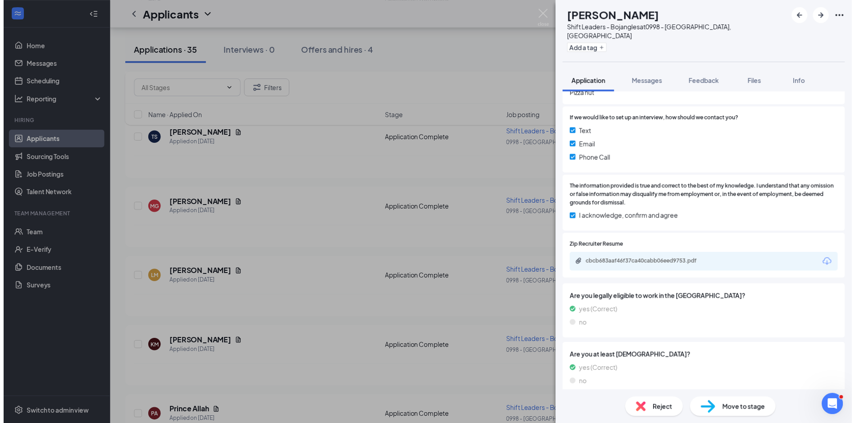
scroll to position [1332, 0]
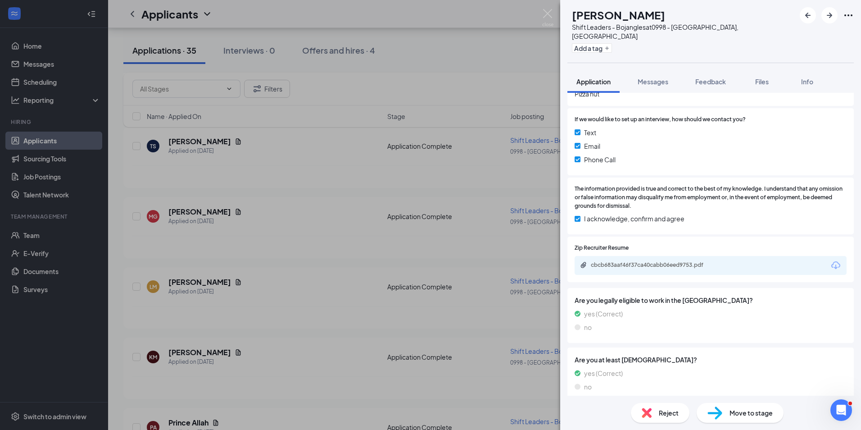
click at [338, 184] on div "MG [PERSON_NAME] Shift Leaders - Bojangles at 0998 - [GEOGRAPHIC_DATA], [GEOGRA…" at bounding box center [430, 215] width 861 height 430
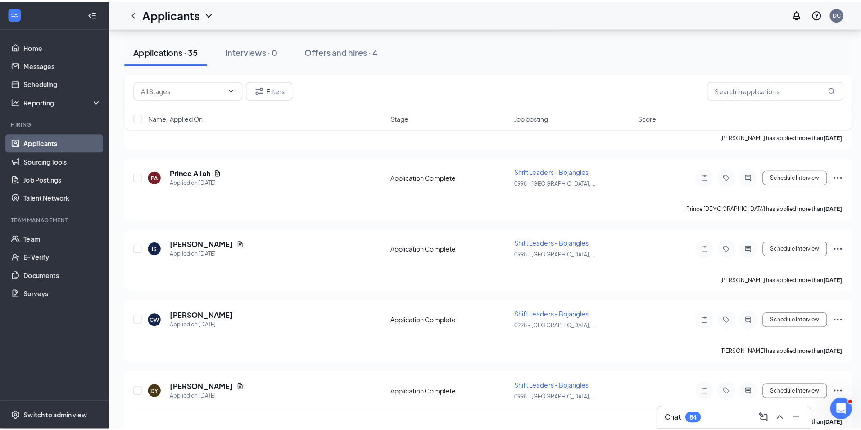
scroll to position [1621, 0]
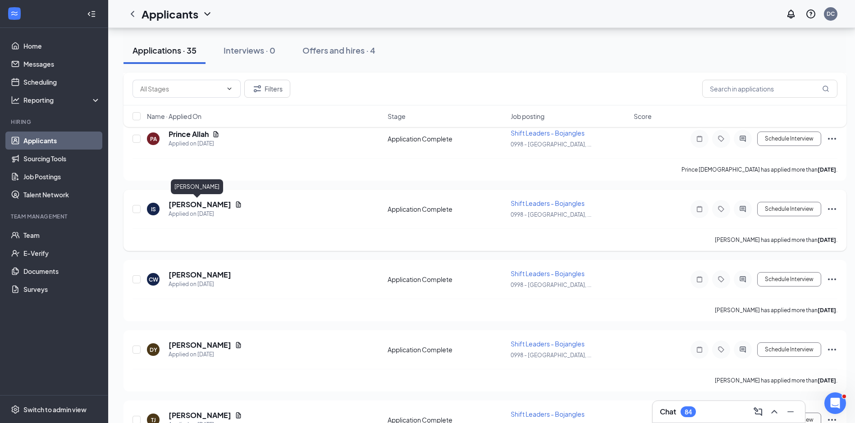
click at [199, 204] on h5 "[PERSON_NAME]" at bounding box center [199, 205] width 63 height 10
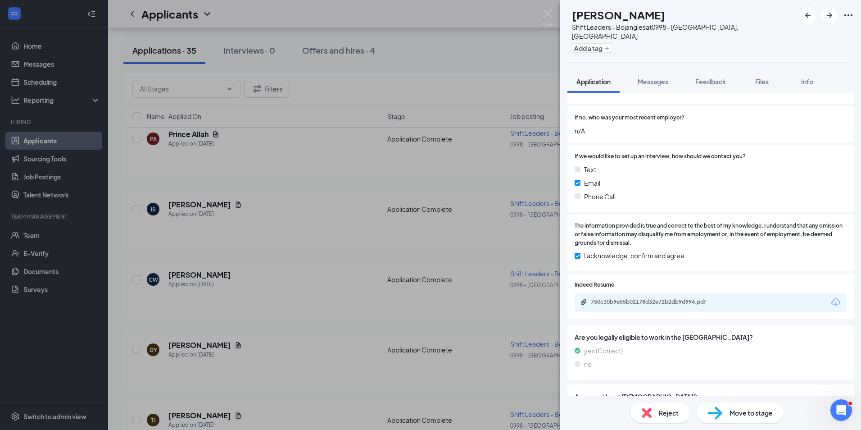
scroll to position [685, 0]
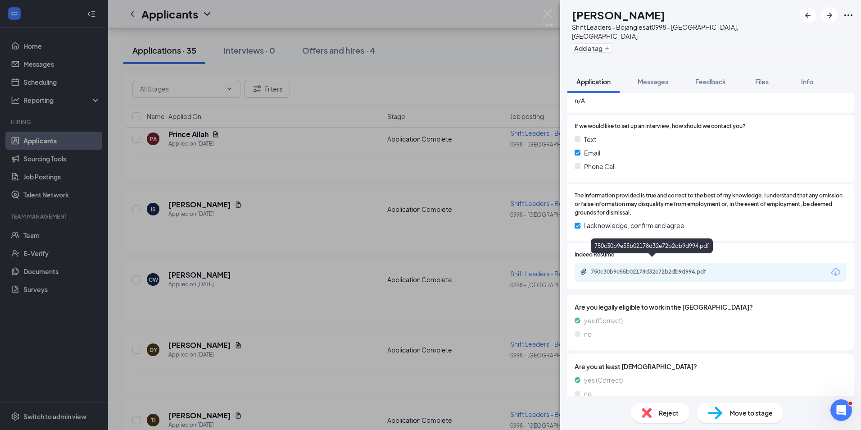
click at [689, 268] on div "750c30b9e55b02178d32e72b2db9d994.pdf" at bounding box center [654, 271] width 126 height 7
click at [299, 280] on div "IS [PERSON_NAME] Shift Leaders - Bojangles at 0998 - [GEOGRAPHIC_DATA], [GEOGRA…" at bounding box center [430, 215] width 861 height 430
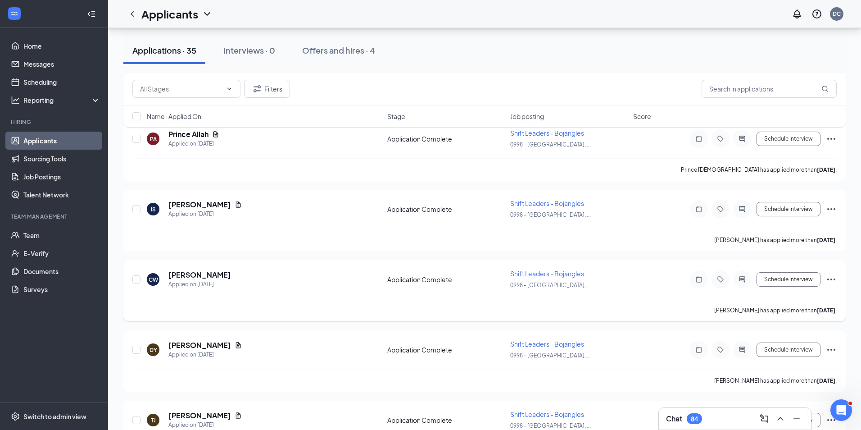
click at [226, 271] on h5 "[PERSON_NAME]" at bounding box center [199, 275] width 63 height 10
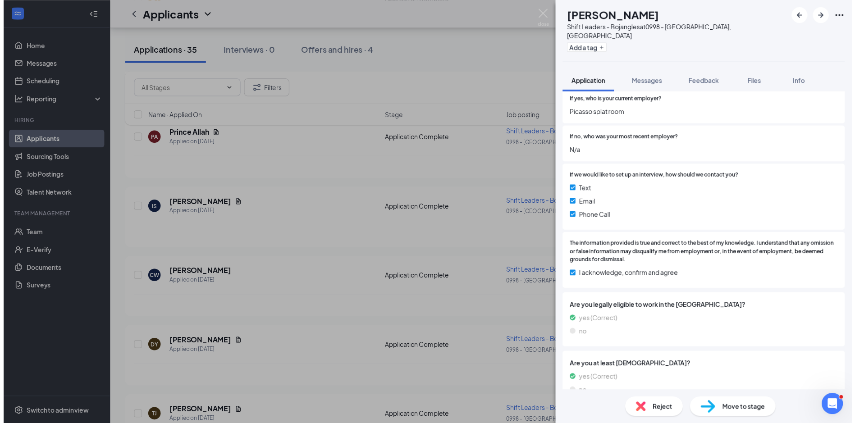
scroll to position [681, 0]
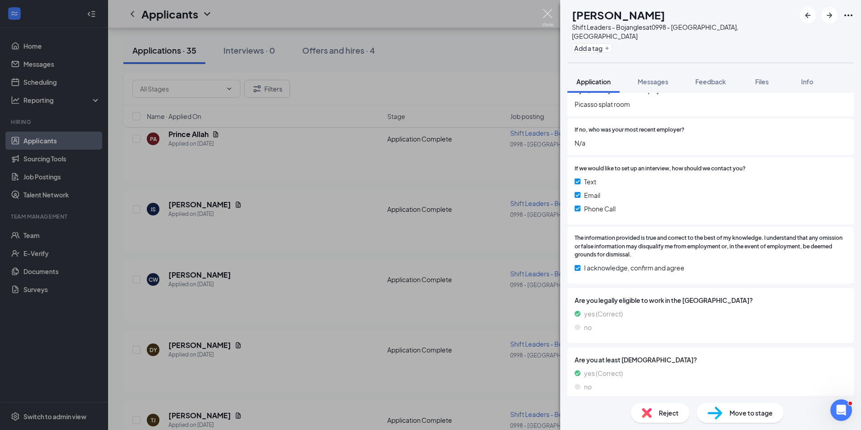
click at [548, 14] on img at bounding box center [547, 18] width 11 height 18
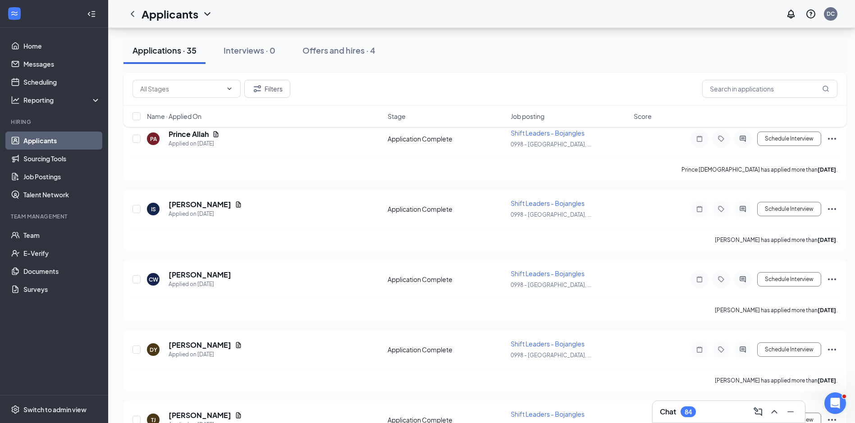
click at [187, 134] on div "Filters Name · Applied On Stage Job posting Score" at bounding box center [484, 105] width 723 height 64
click at [190, 134] on div "Filters Name · Applied On Stage Job posting Score" at bounding box center [484, 105] width 723 height 64
drag, startPoint x: 190, startPoint y: 134, endPoint x: 182, endPoint y: 134, distance: 7.7
click at [182, 134] on div "Filters Name · Applied On Stage Job posting Score" at bounding box center [484, 105] width 723 height 64
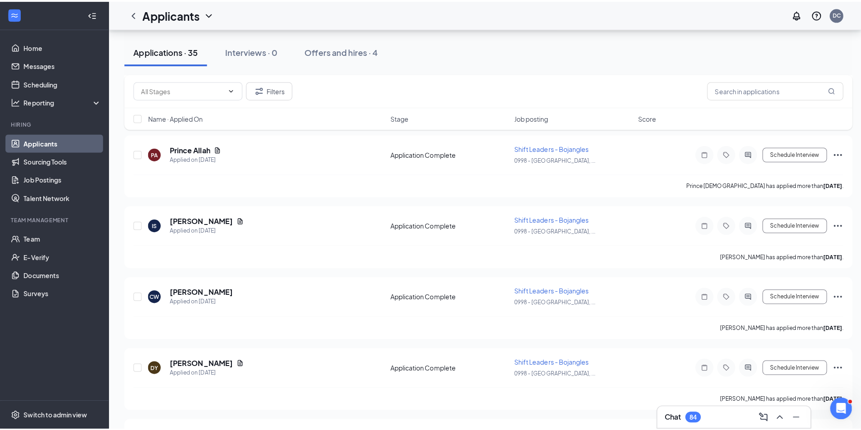
scroll to position [1602, 0]
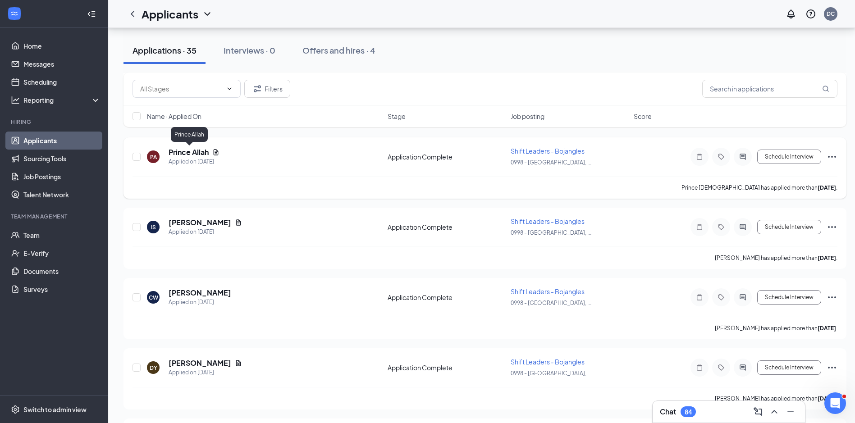
click at [200, 151] on h5 "Prince Allah" at bounding box center [188, 152] width 40 height 10
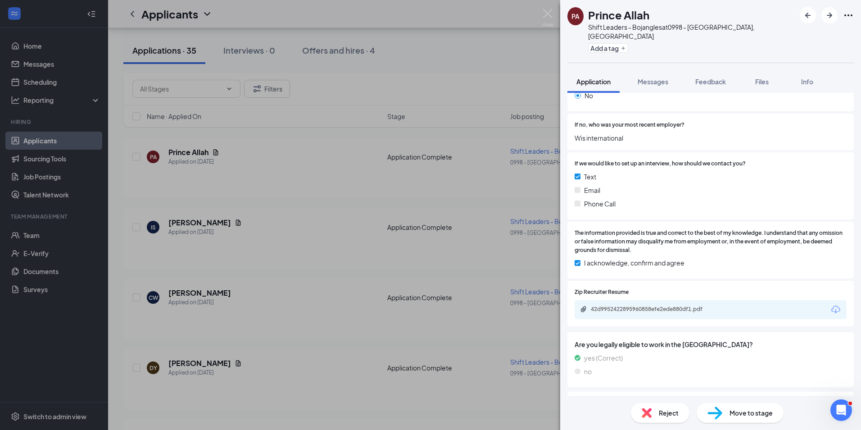
scroll to position [717, 0]
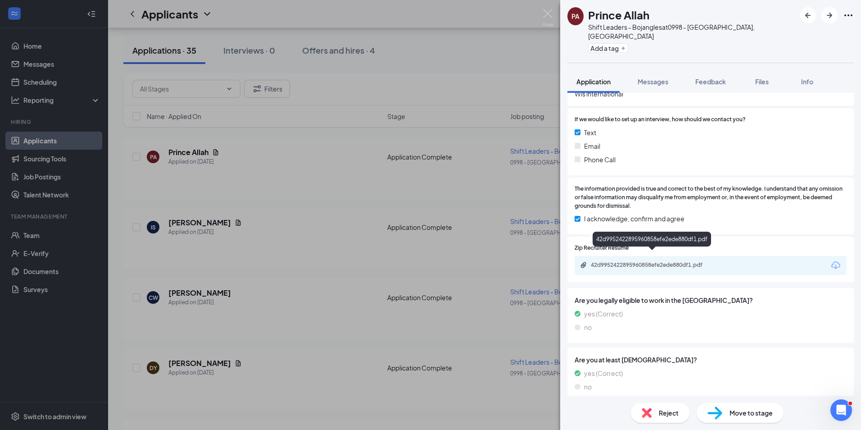
click at [692, 261] on div "42d9952422895960858efe2ede880df1.pdf" at bounding box center [654, 264] width 126 height 7
